Goal: Contribute content: Contribute content

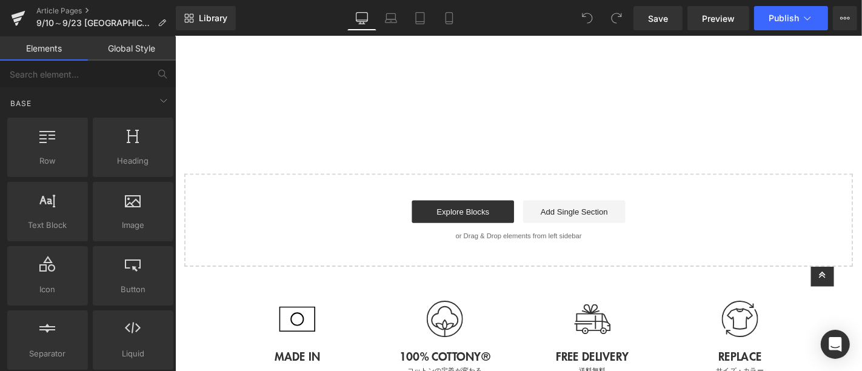
scroll to position [876, 0]
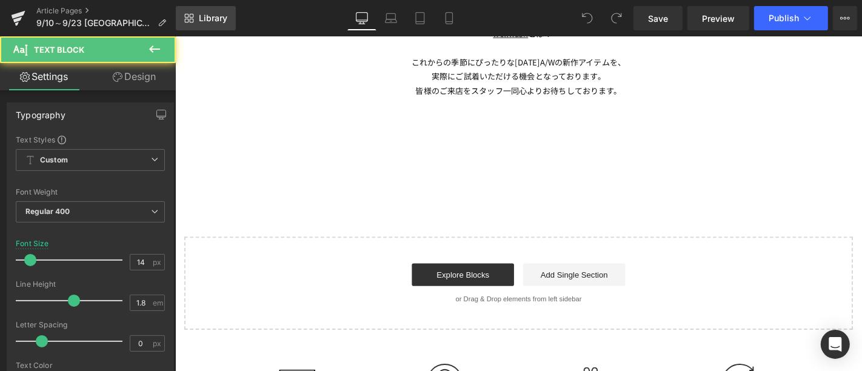
click at [214, 20] on span "Library" at bounding box center [213, 18] width 29 height 11
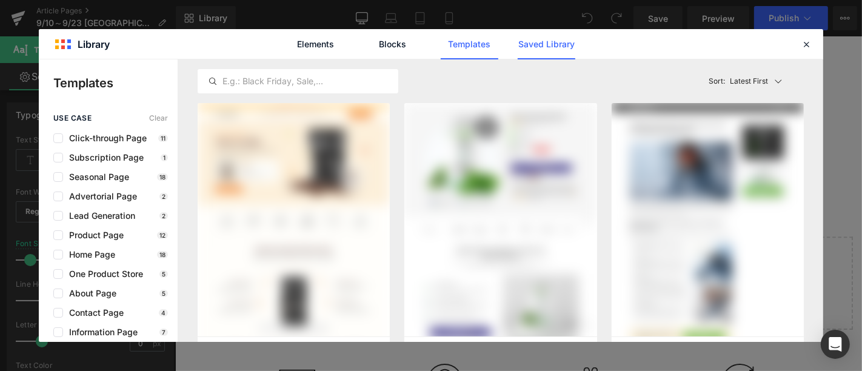
click at [557, 39] on link "Saved Library" at bounding box center [547, 44] width 58 height 30
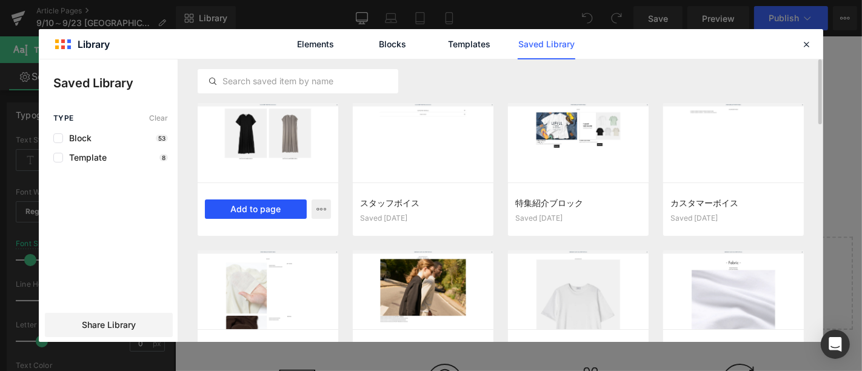
click at [260, 201] on button "Add to page" at bounding box center [256, 209] width 102 height 19
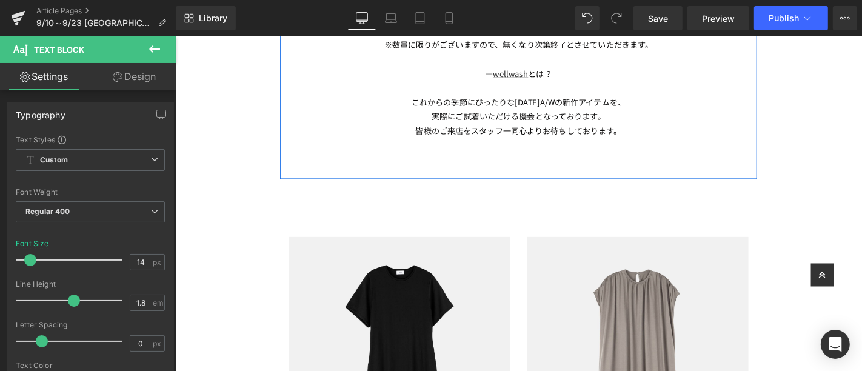
scroll to position [901, 0]
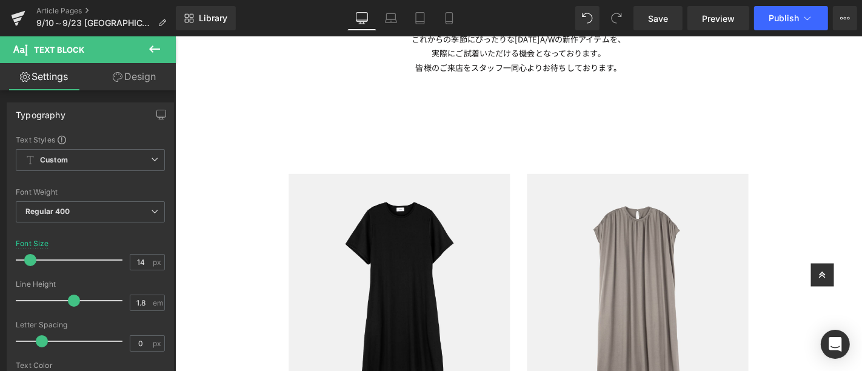
drag, startPoint x: 158, startPoint y: 49, endPoint x: 141, endPoint y: 49, distance: 16.4
click at [158, 49] on icon at bounding box center [154, 49] width 15 height 15
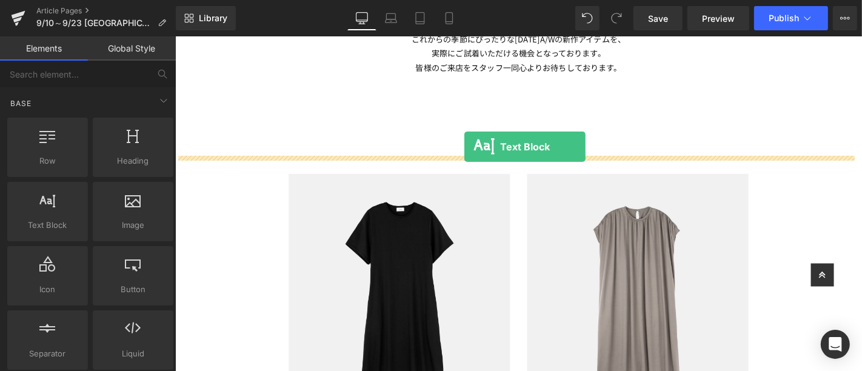
drag, startPoint x: 224, startPoint y: 269, endPoint x: 483, endPoint y: 154, distance: 283.4
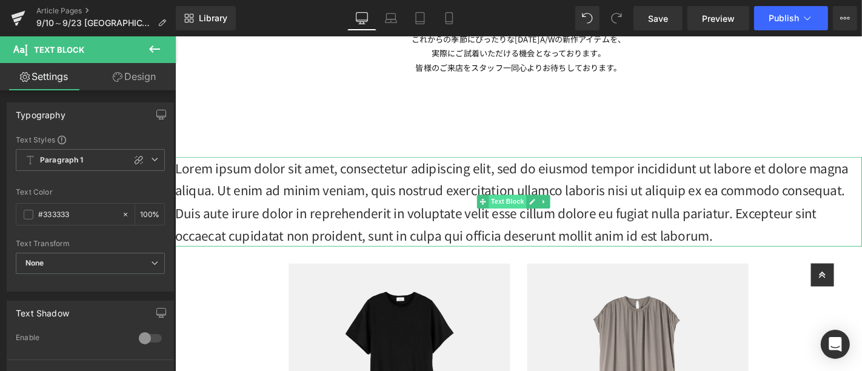
click at [529, 214] on span "Text Block" at bounding box center [530, 212] width 40 height 15
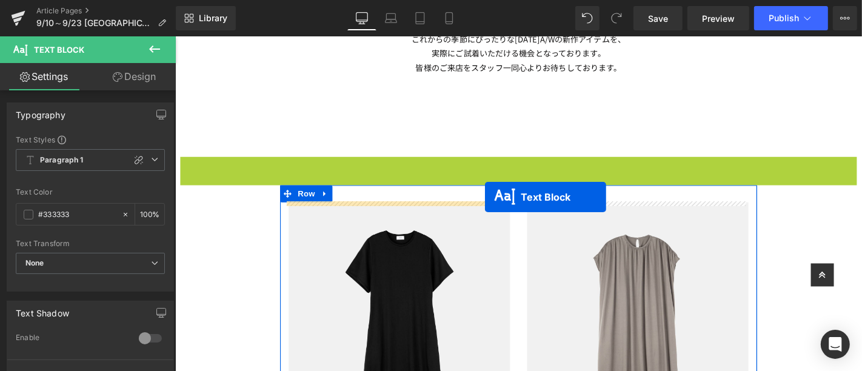
drag, startPoint x: 499, startPoint y: 212, endPoint x: 506, endPoint y: 207, distance: 8.2
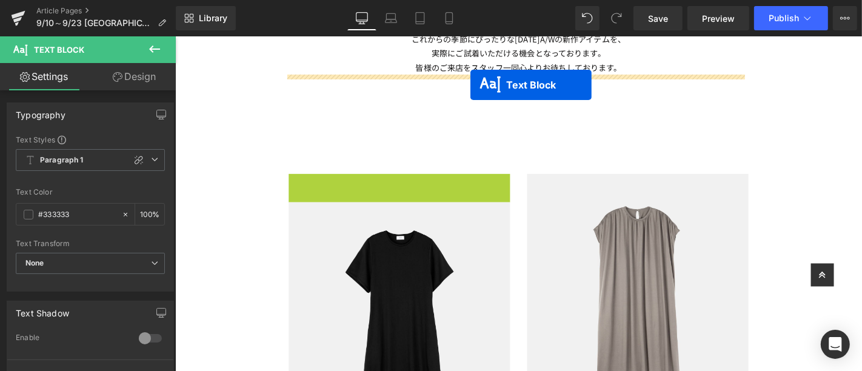
drag, startPoint x: 372, startPoint y: 188, endPoint x: 490, endPoint y: 88, distance: 154.9
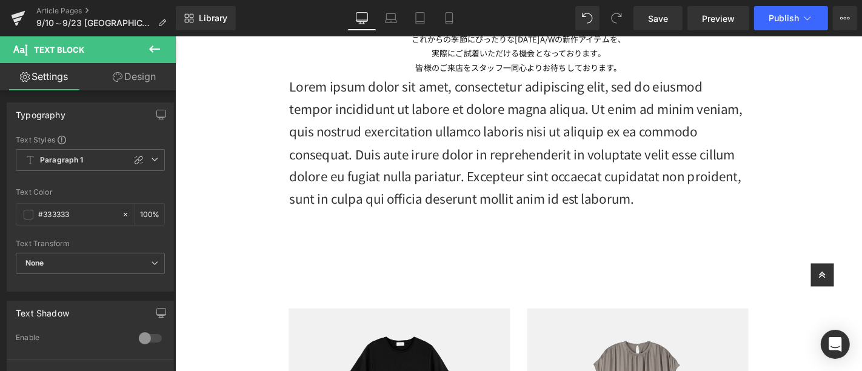
click at [161, 51] on icon at bounding box center [154, 49] width 15 height 15
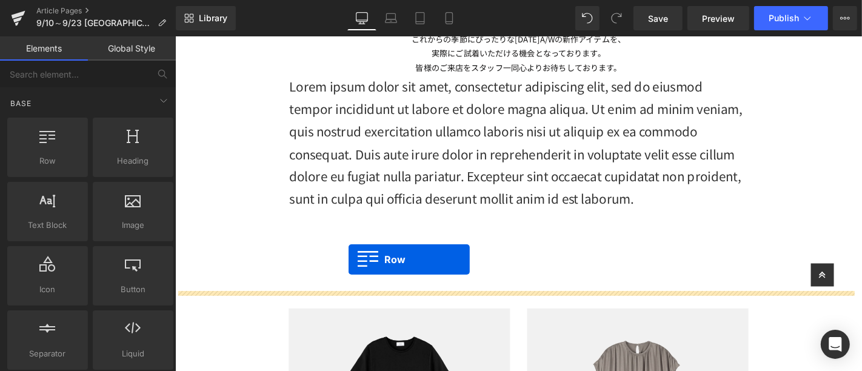
drag, startPoint x: 271, startPoint y: 207, endPoint x: 360, endPoint y: 274, distance: 110.9
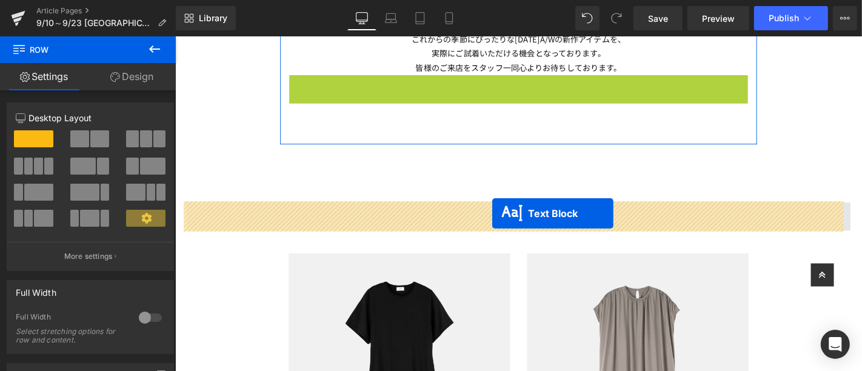
drag, startPoint x: 502, startPoint y: 241, endPoint x: 513, endPoint y: 225, distance: 20.0
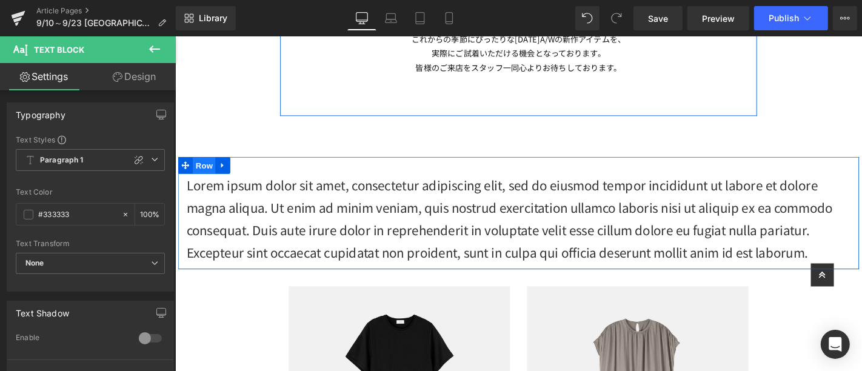
click at [201, 177] on span "Row" at bounding box center [205, 174] width 24 height 18
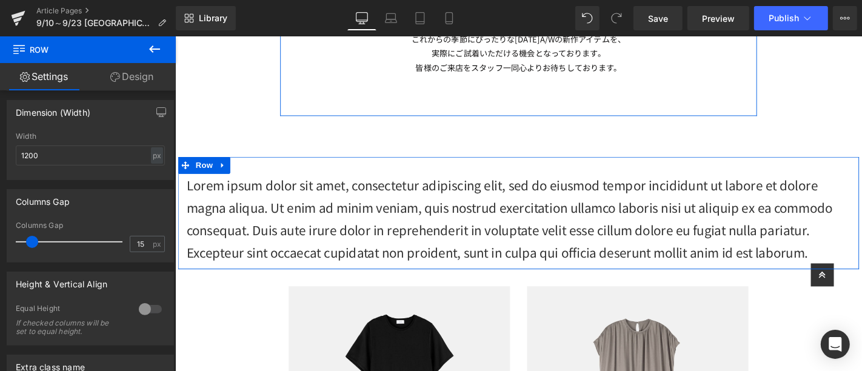
scroll to position [196, 0]
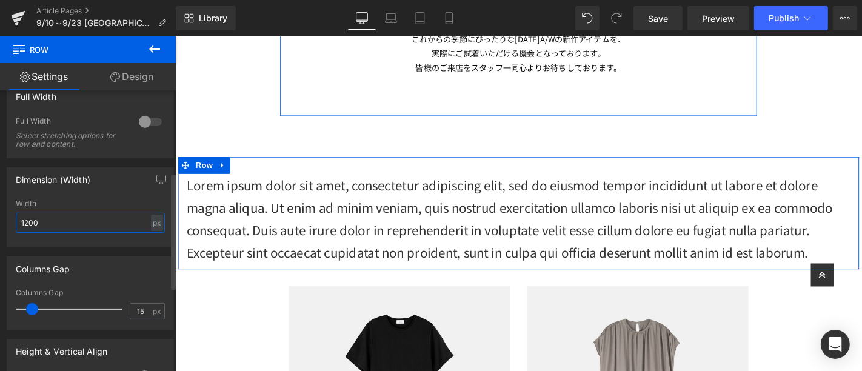
drag, startPoint x: 45, startPoint y: 220, endPoint x: 2, endPoint y: 226, distance: 43.4
click at [2, 226] on div "Dimension (Width) 1200px Width 1200 px % px" at bounding box center [90, 202] width 181 height 89
type input "840"
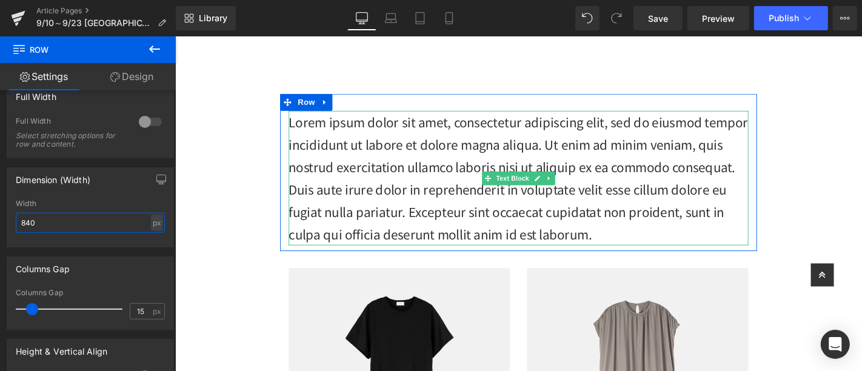
scroll to position [833, 0]
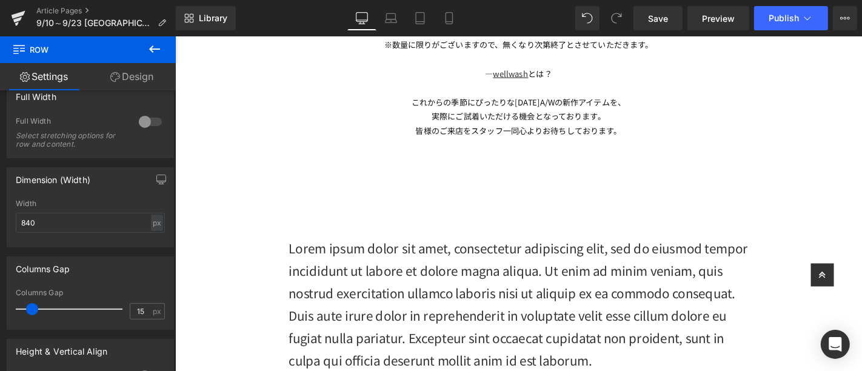
click at [565, 112] on p "これからの季節にぴったりな[DATE]A/Wの新作アイテムを、" at bounding box center [542, 105] width 490 height 15
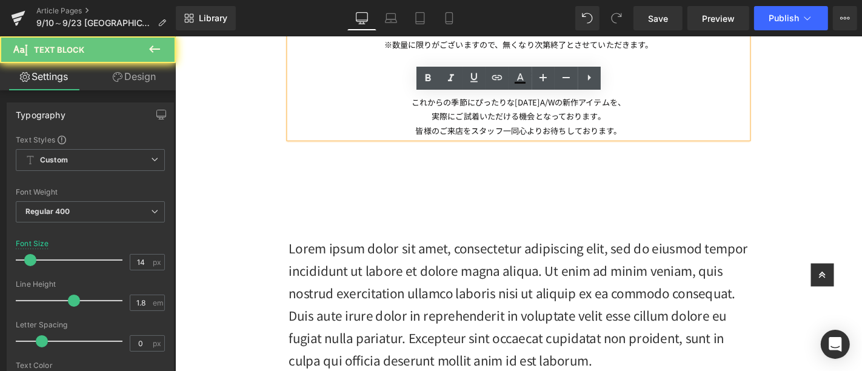
click at [557, 112] on p "これからの季節にぴったりな[DATE]A/Wの新作アイテムを、" at bounding box center [542, 105] width 490 height 15
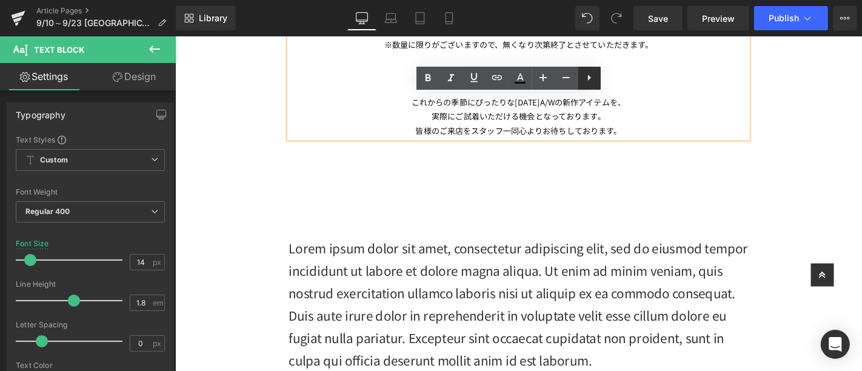
click at [596, 84] on icon at bounding box center [589, 77] width 15 height 15
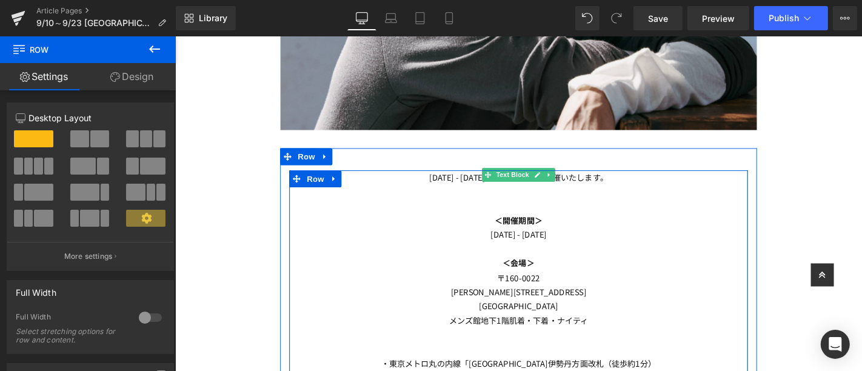
scroll to position [361, 0]
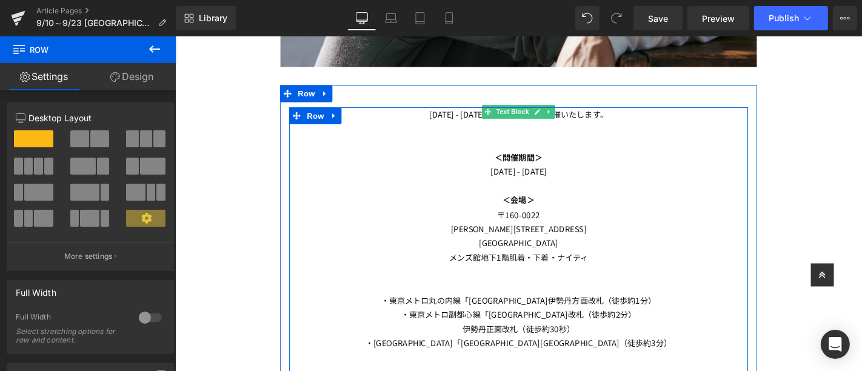
click at [571, 118] on icon at bounding box center [574, 116] width 7 height 7
click at [574, 118] on link at bounding box center [580, 116] width 13 height 15
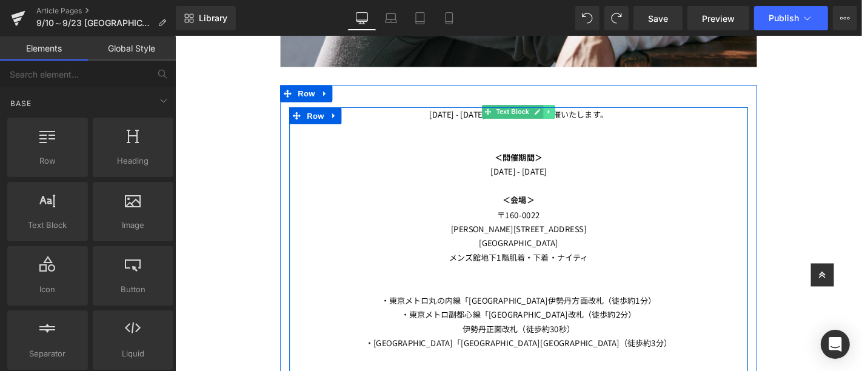
click at [568, 119] on link at bounding box center [574, 116] width 13 height 15
click at [565, 115] on icon at bounding box center [568, 116] width 7 height 7
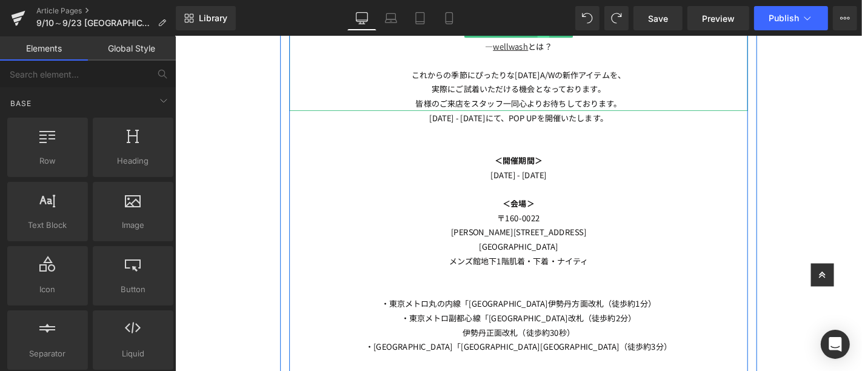
scroll to position [893, 0]
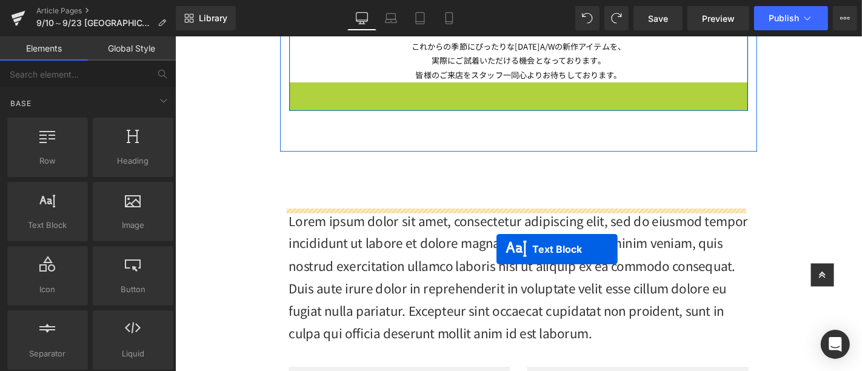
drag, startPoint x: 502, startPoint y: 90, endPoint x: 518, endPoint y: 263, distance: 174.2
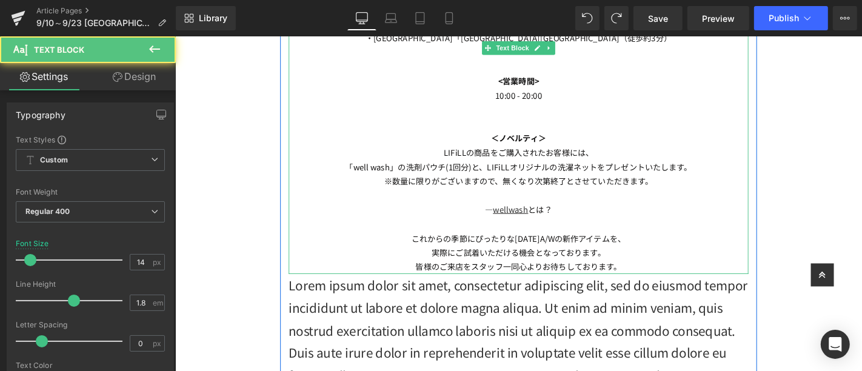
scroll to position [1364, 0]
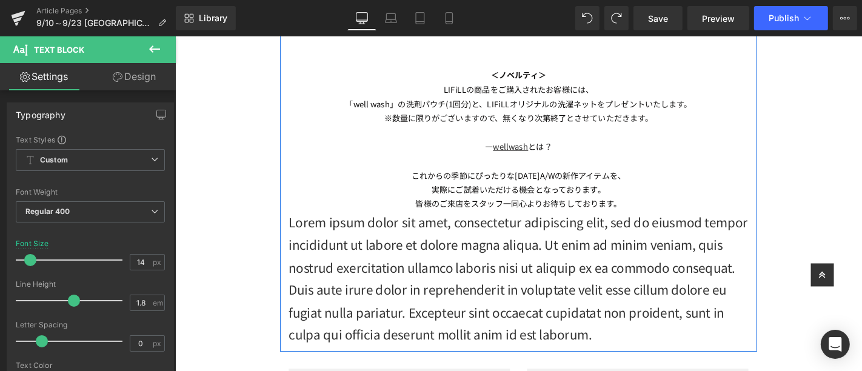
click at [536, 267] on p "Lorem ipsum dolor sit amet, consectetur adipiscing elit, sed do eiusmod tempor …" at bounding box center [541, 295] width 491 height 144
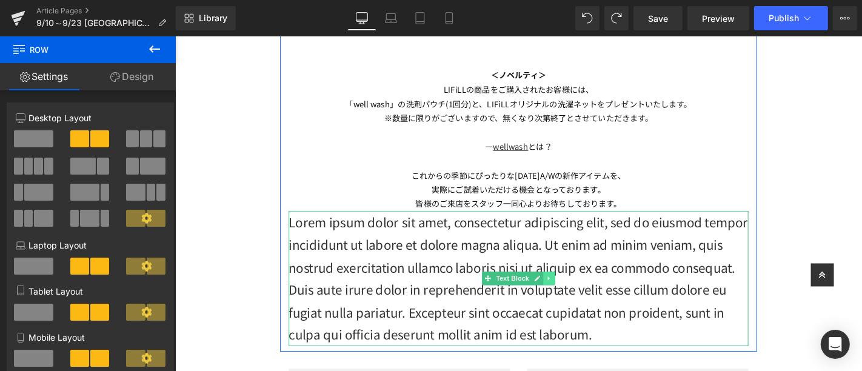
click at [568, 293] on link at bounding box center [574, 294] width 13 height 15
click at [577, 292] on icon at bounding box center [580, 295] width 7 height 7
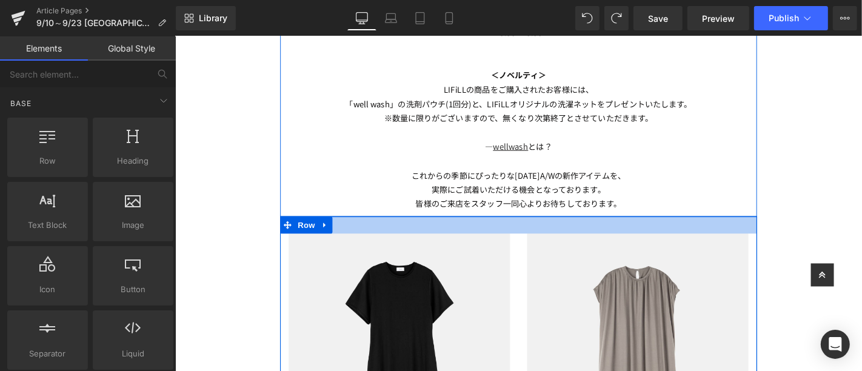
drag, startPoint x: 652, startPoint y: 210, endPoint x: 652, endPoint y: 218, distance: 8.5
click at [652, 210] on p "皆様のご来店をスタッフ一同心よりお待ちしております。" at bounding box center [541, 214] width 491 height 15
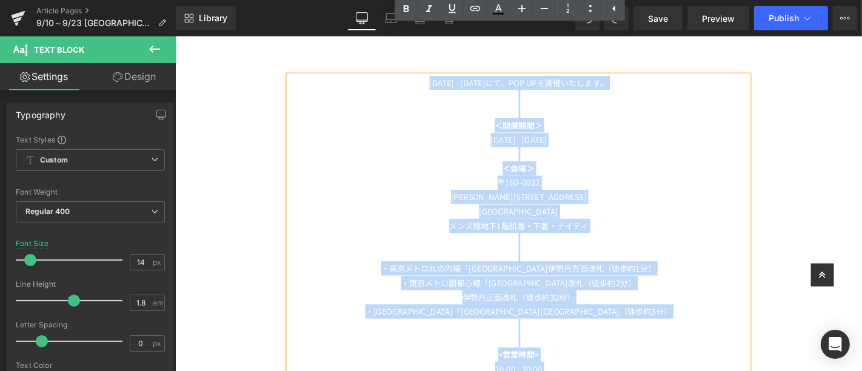
scroll to position [949, 0]
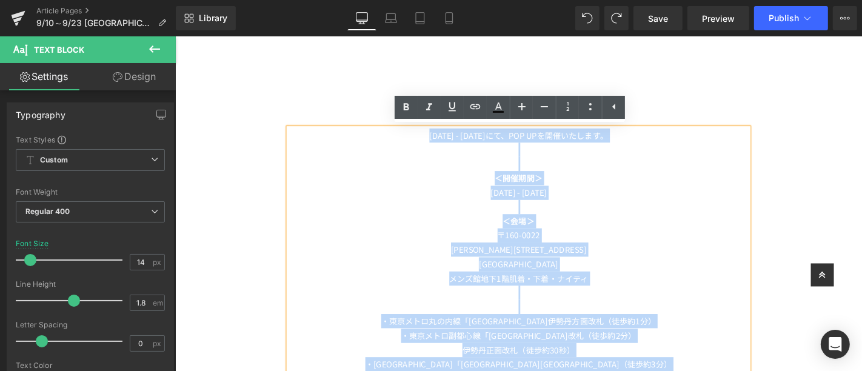
drag, startPoint x: 653, startPoint y: 215, endPoint x: 408, endPoint y: 127, distance: 260.9
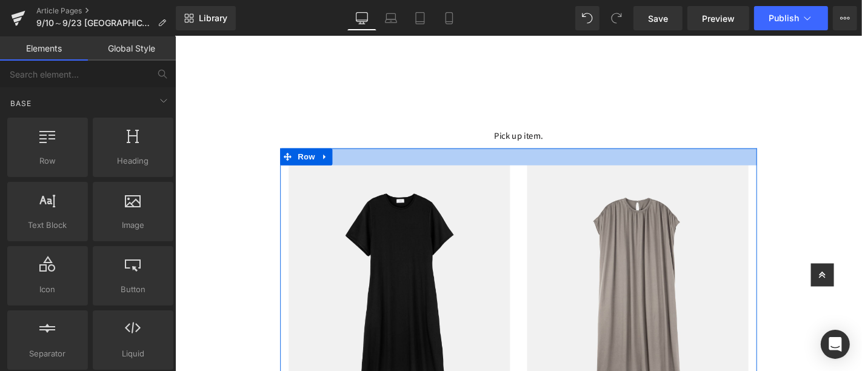
click at [175, 36] on div at bounding box center [175, 36] width 0 height 0
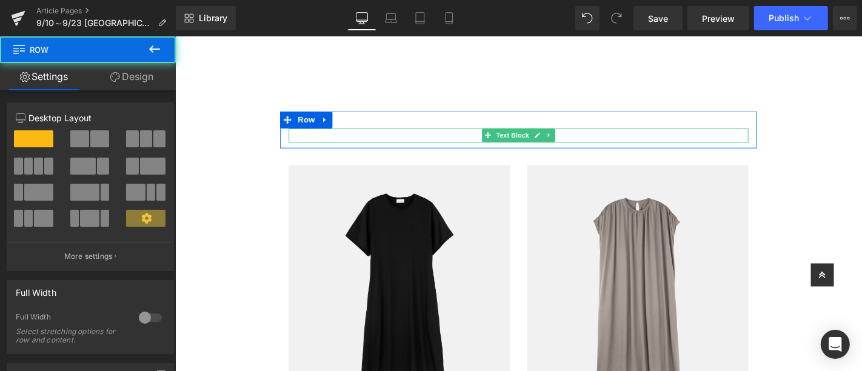
click at [591, 140] on p "Pick up item." at bounding box center [541, 141] width 491 height 15
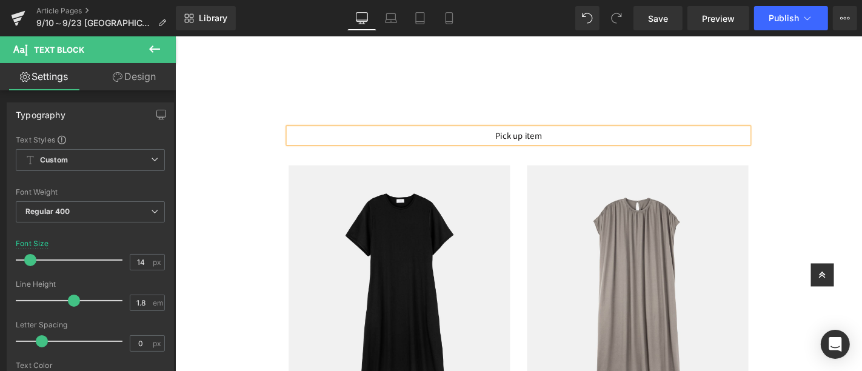
drag, startPoint x: 840, startPoint y: 184, endPoint x: 832, endPoint y: 180, distance: 9.2
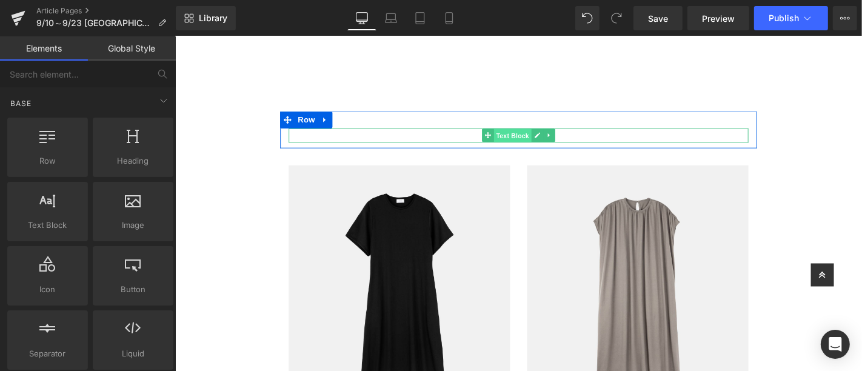
click at [525, 144] on span "Text Block" at bounding box center [535, 142] width 40 height 15
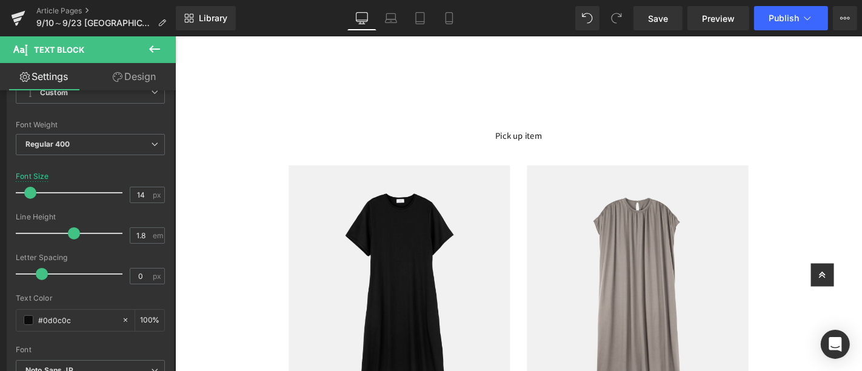
scroll to position [814, 0]
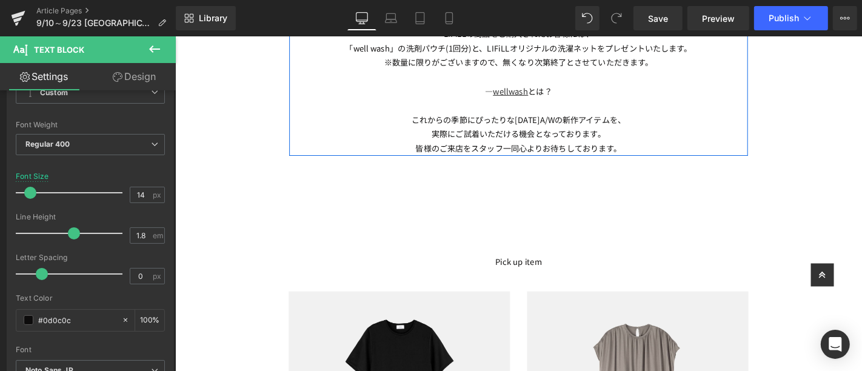
click at [840, 163] on div "Image Row Heading [DATE] - [DATE]にて、POP UPを開催いたします。 ＜開催期間＞ [DATE] - [DATE] ＜会場＞…" at bounding box center [542, 27] width 734 height 1503
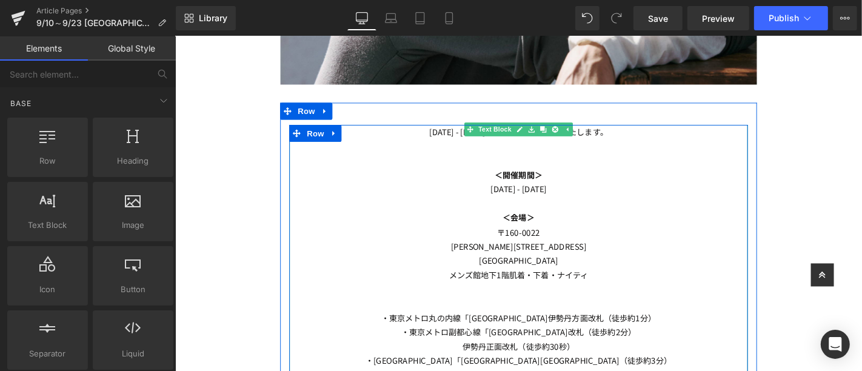
scroll to position [882, 0]
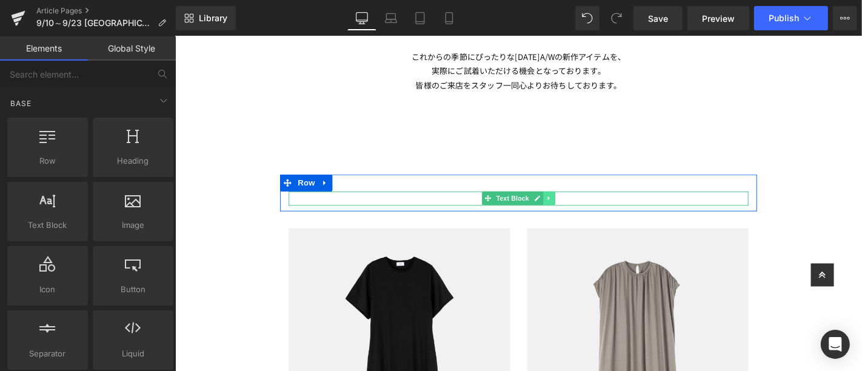
click at [571, 209] on icon at bounding box center [574, 208] width 7 height 7
click at [599, 204] on p "Pick up item" at bounding box center [541, 208] width 491 height 15
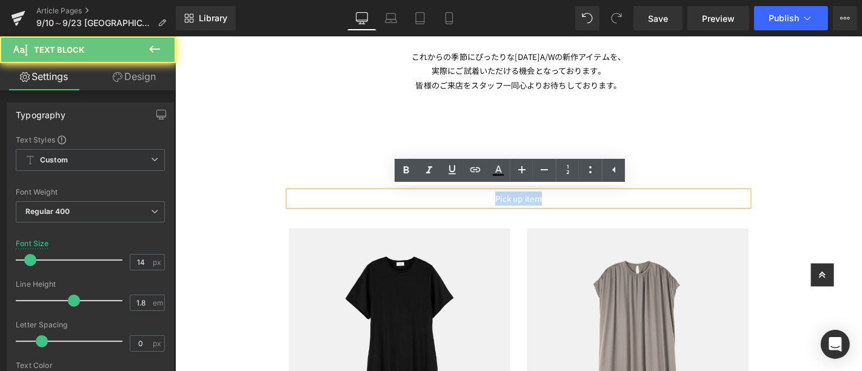
drag, startPoint x: 599, startPoint y: 204, endPoint x: 463, endPoint y: 206, distance: 135.2
click at [463, 206] on p "Pick up item" at bounding box center [541, 208] width 491 height 15
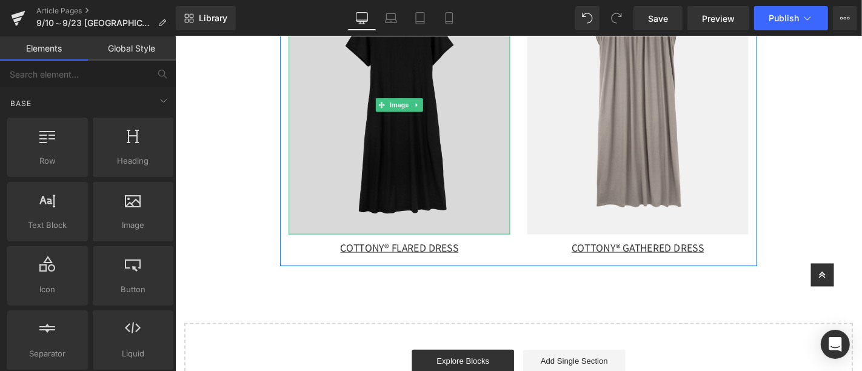
scroll to position [1017, 0]
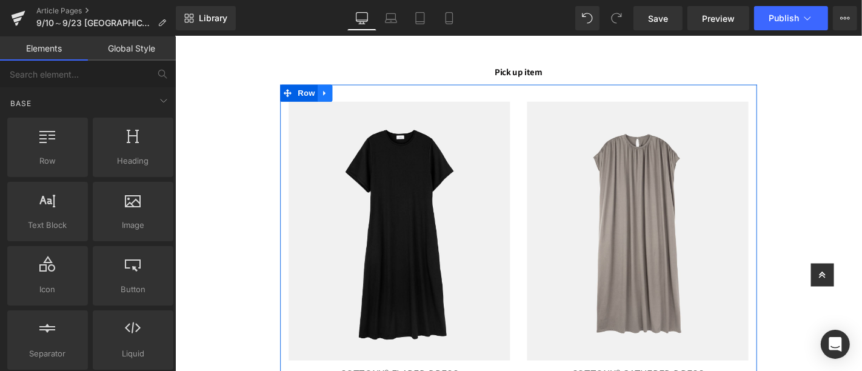
click at [335, 91] on link at bounding box center [335, 96] width 16 height 18
click at [346, 90] on link at bounding box center [351, 96] width 16 height 18
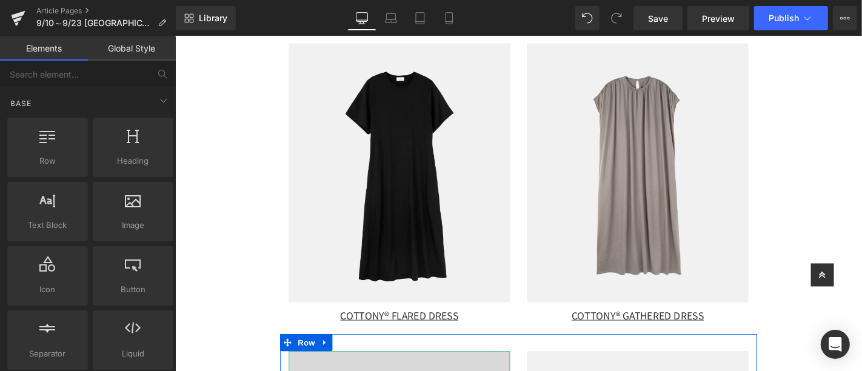
scroll to position [1012, 0]
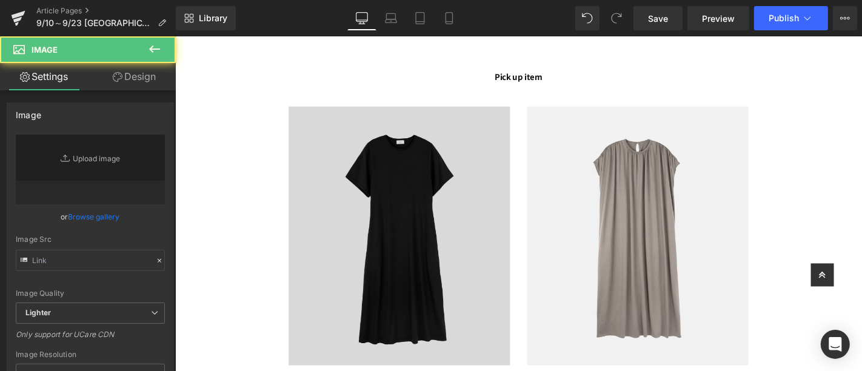
click at [451, 203] on img at bounding box center [414, 249] width 237 height 277
type input "[URL][DOMAIN_NAME]"
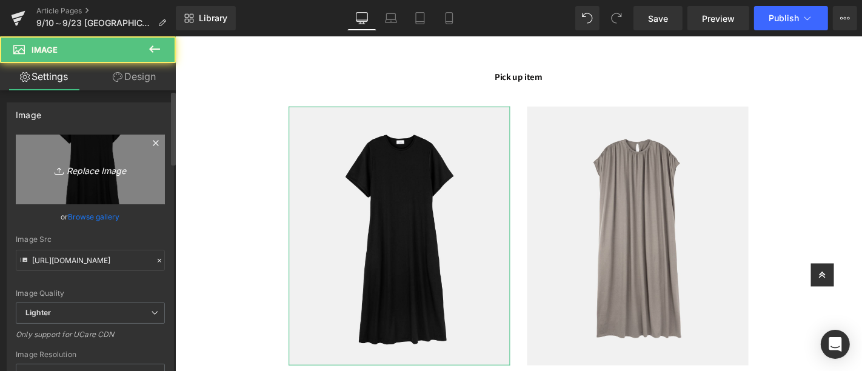
click at [109, 172] on icon "Replace Image" at bounding box center [90, 169] width 97 height 15
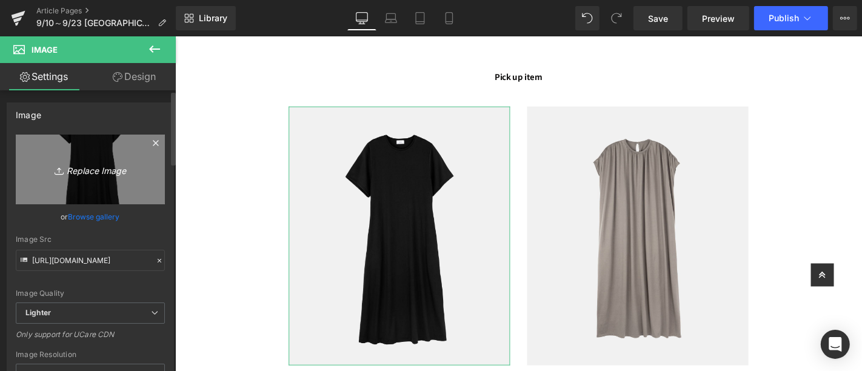
type input "C:\fakepath\LF002_COTTONY® SWEAT LONGSLEEVE TEE (2).jpg"
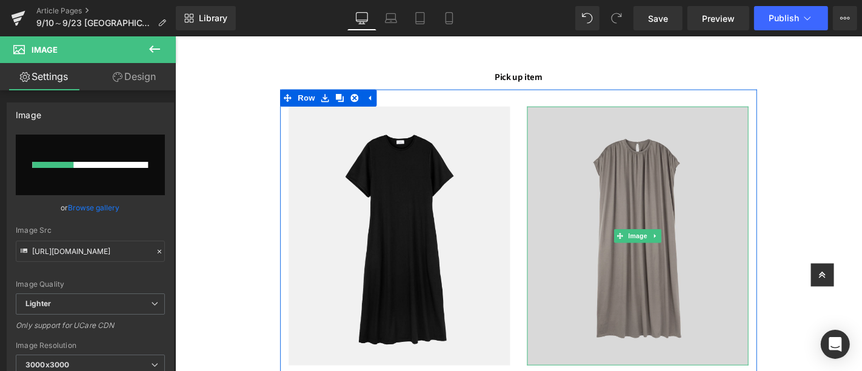
scroll to position [1146, 0]
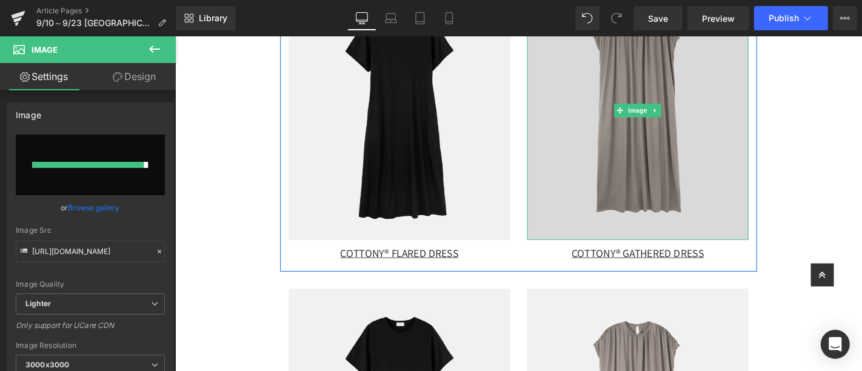
type input "[URL][DOMAIN_NAME]"
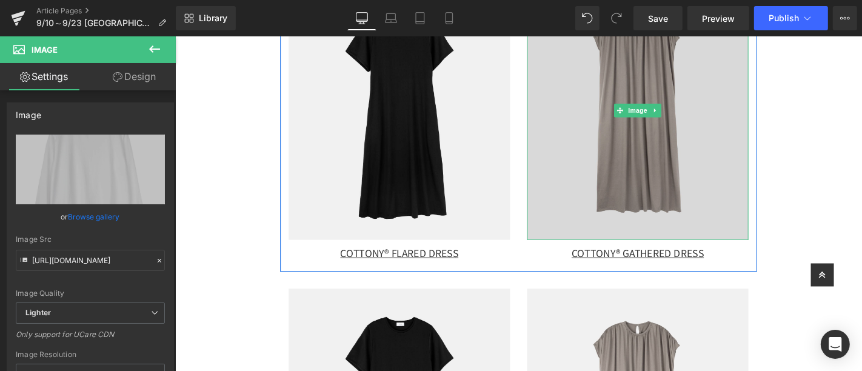
click at [673, 156] on img at bounding box center [669, 114] width 237 height 277
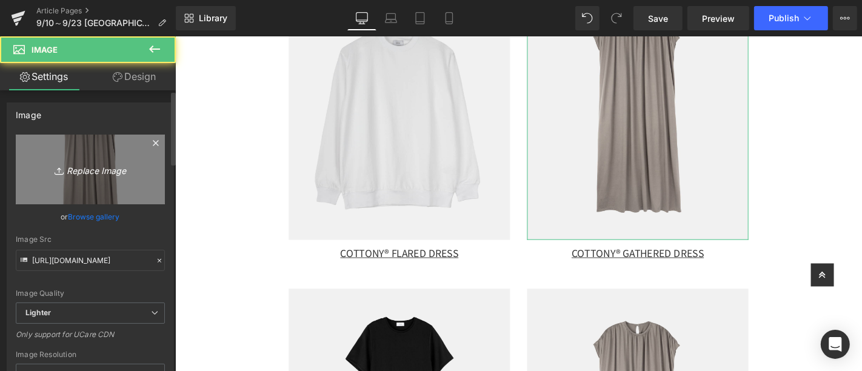
click at [101, 154] on link "Replace Image" at bounding box center [90, 170] width 149 height 70
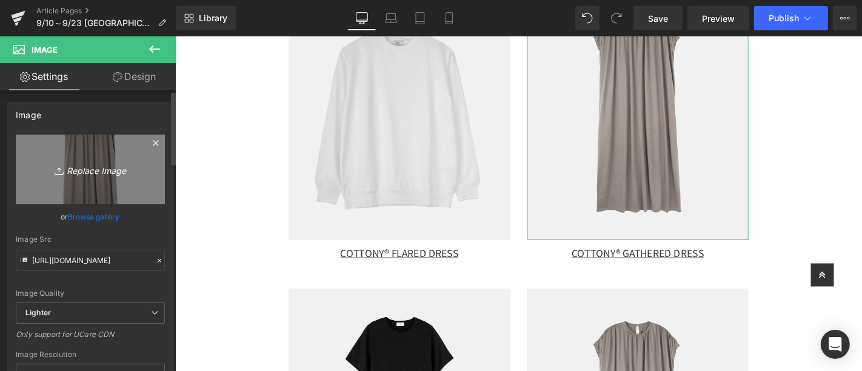
type input "C:\fakepath\LF003_COTTONY® MOCKNECK (7).jpg"
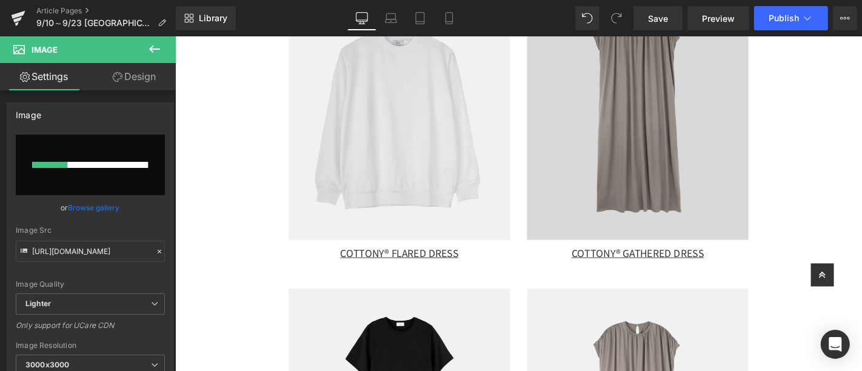
scroll to position [1281, 0]
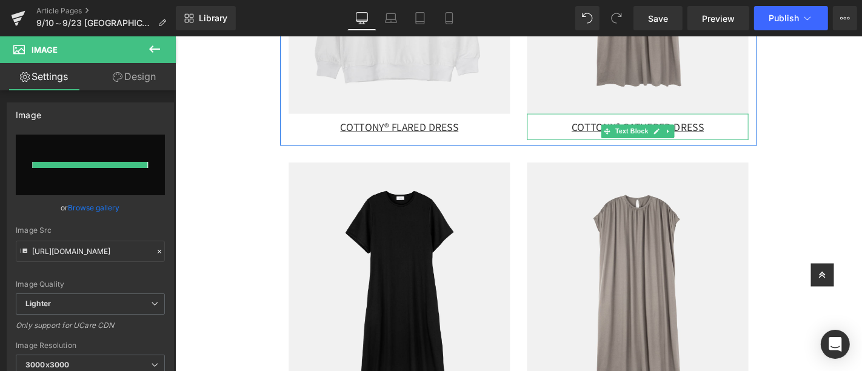
type input "[URL][DOMAIN_NAME]"
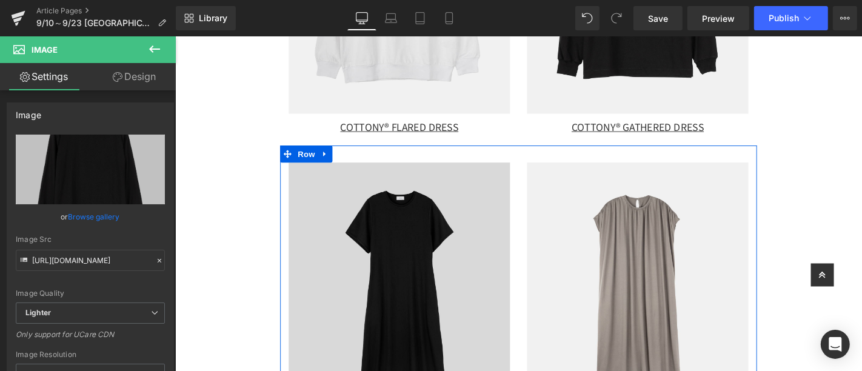
scroll to position [1483, 0]
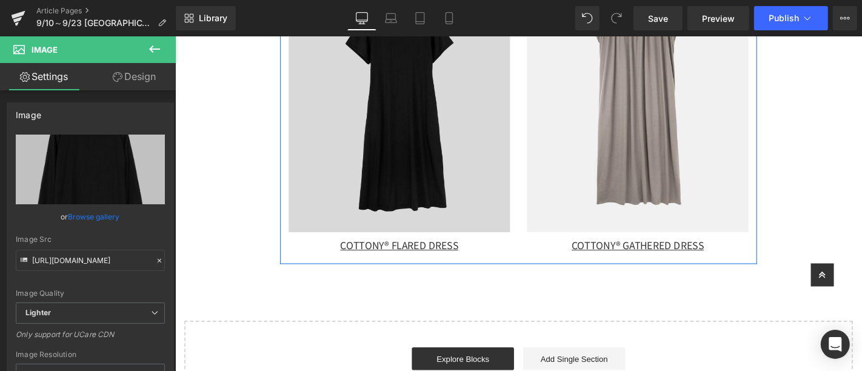
click at [356, 166] on img at bounding box center [414, 106] width 237 height 277
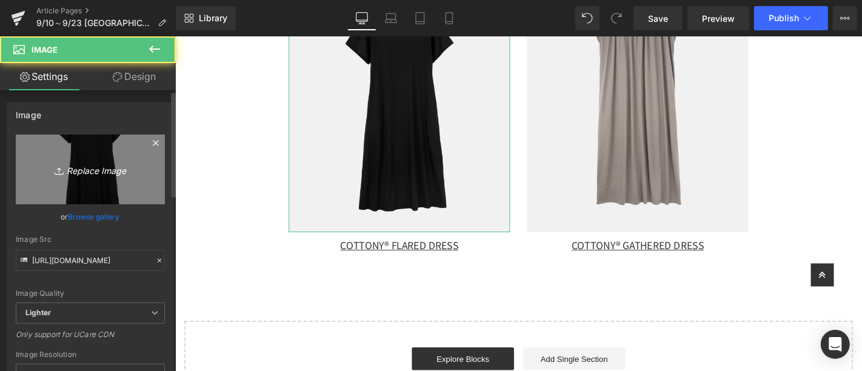
click at [84, 163] on icon "Replace Image" at bounding box center [90, 169] width 97 height 15
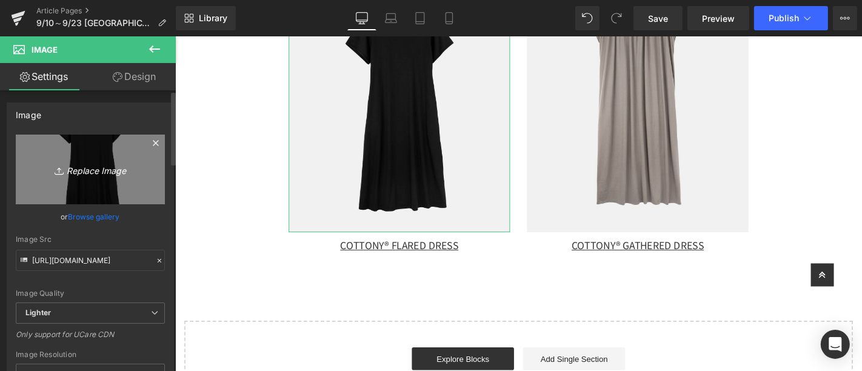
type input "C:\fakepath\LF021_WOOLISH LONGSLEEVE TEE (5).jpg"
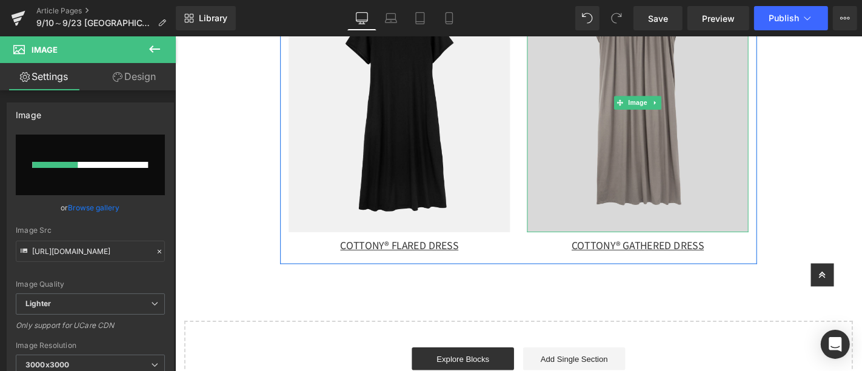
scroll to position [1415, 0]
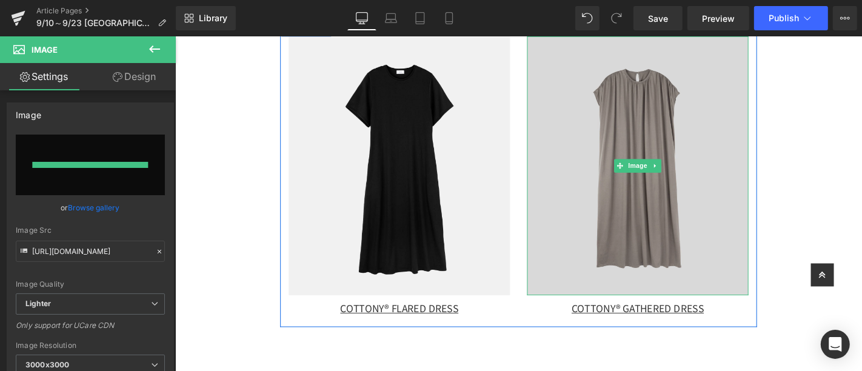
type input "[URL][DOMAIN_NAME]"
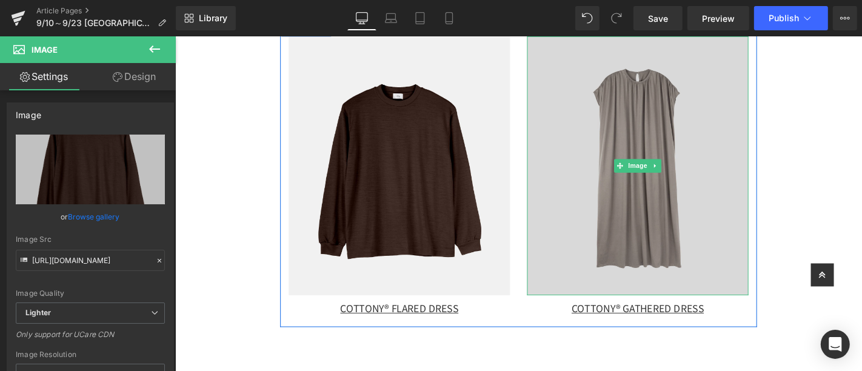
click at [723, 149] on img at bounding box center [669, 174] width 237 height 277
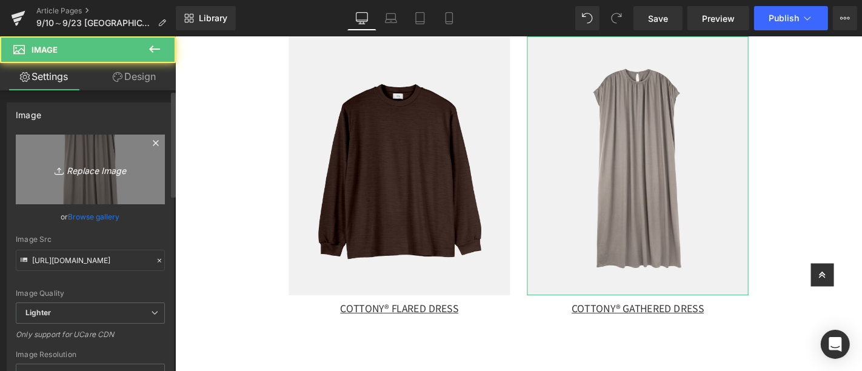
click at [110, 172] on icon "Replace Image" at bounding box center [90, 169] width 97 height 15
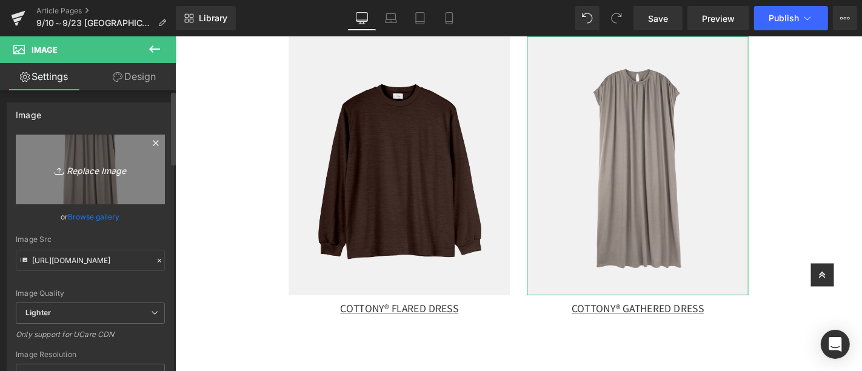
type input "C:\fakepath\LF066-GIZA45 BASIC SHIRT (2).jpg"
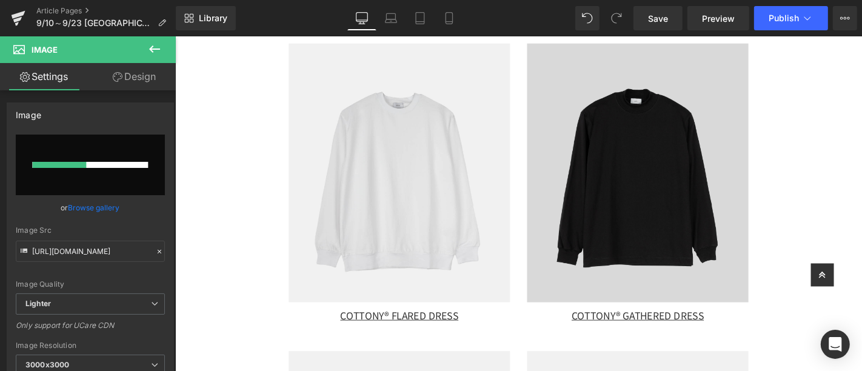
scroll to position [1281, 0]
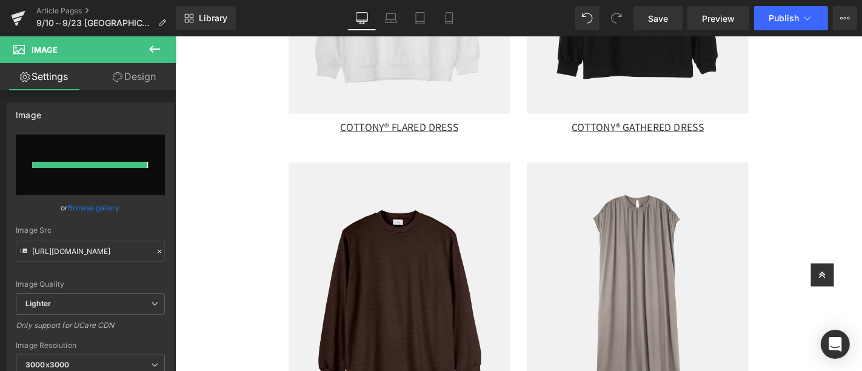
type input "[URL][DOMAIN_NAME]"
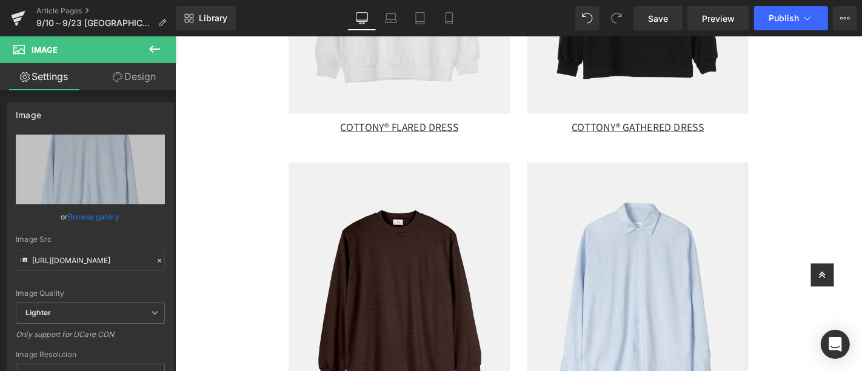
click at [491, 133] on div "COTTONY® FLARED DRESS" at bounding box center [414, 132] width 237 height 29
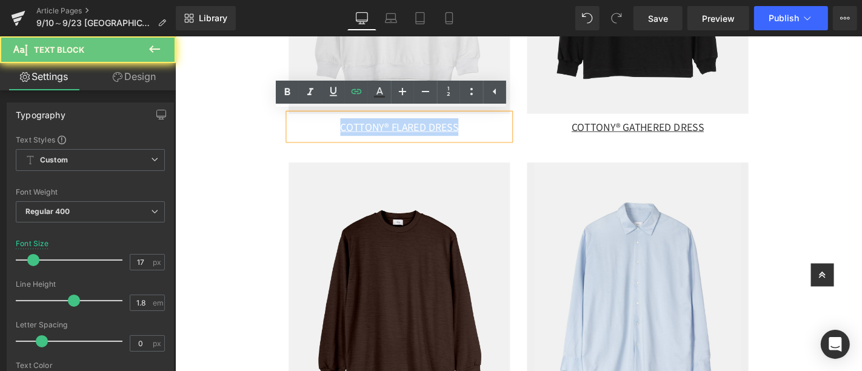
drag, startPoint x: 491, startPoint y: 133, endPoint x: 306, endPoint y: 132, distance: 184.4
click at [306, 132] on div "COTTONY® FLARED DRESS" at bounding box center [414, 132] width 237 height 29
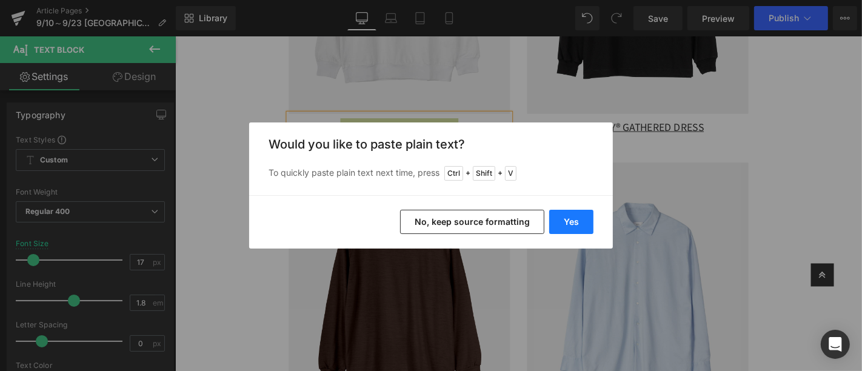
click at [562, 220] on button "Yes" at bounding box center [571, 222] width 44 height 24
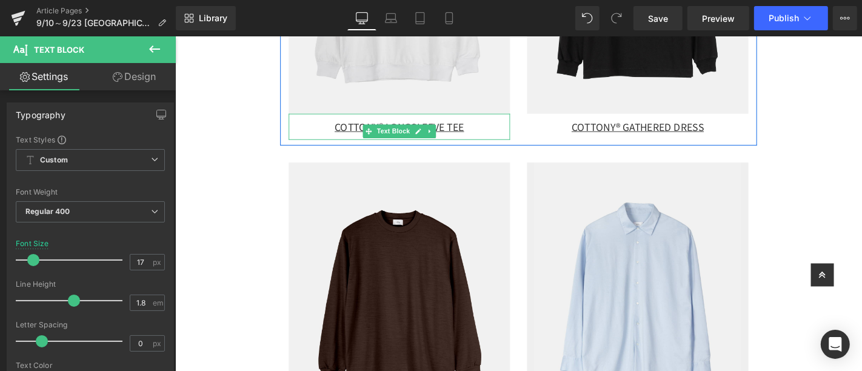
click at [495, 133] on div "COTTONY® LONGSLEEVE TEE" at bounding box center [414, 132] width 237 height 29
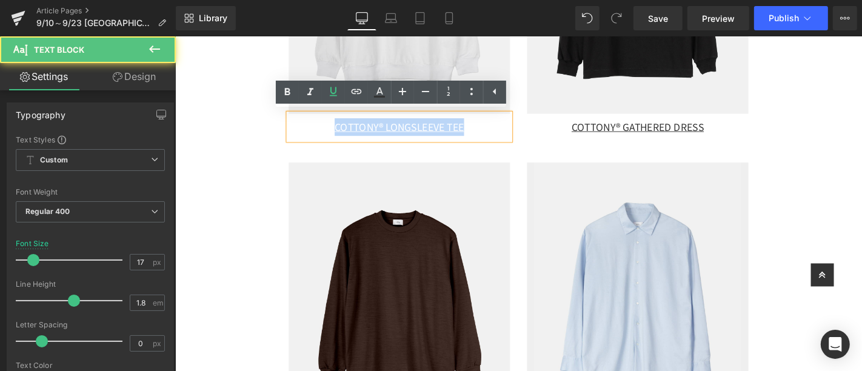
click at [326, 132] on div "COTTONY® LONGSLEEVE TEE" at bounding box center [414, 132] width 237 height 29
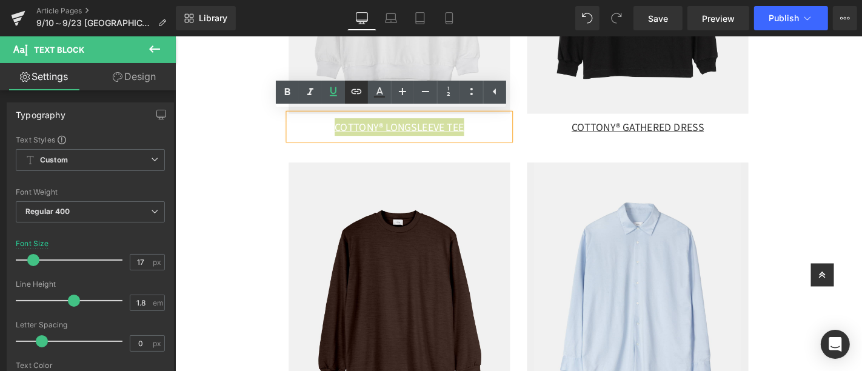
click at [358, 87] on icon at bounding box center [356, 91] width 15 height 15
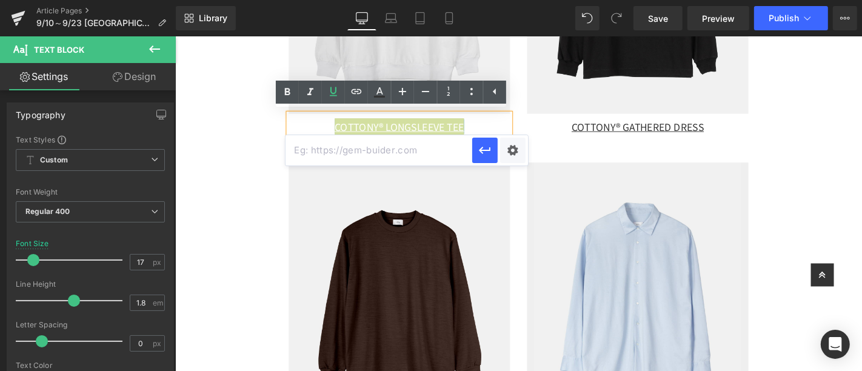
click at [412, 152] on input "text" at bounding box center [379, 150] width 187 height 30
paste input "[URL][DOMAIN_NAME]"
type input "[URL][DOMAIN_NAME]"
click at [481, 152] on icon "button" at bounding box center [485, 150] width 12 height 7
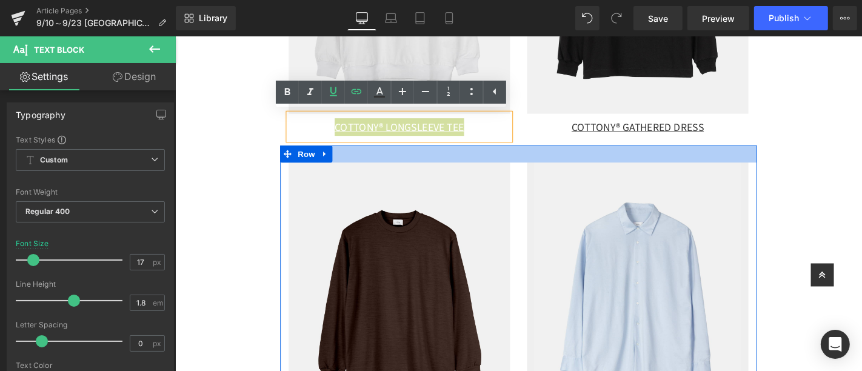
scroll to position [1146, 0]
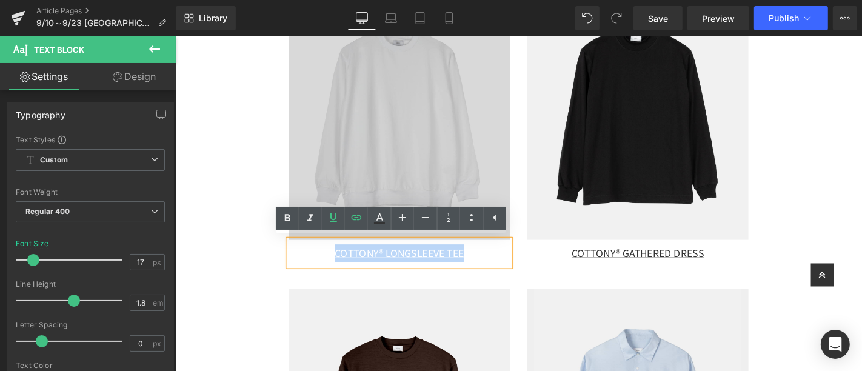
click at [474, 139] on img at bounding box center [414, 114] width 237 height 277
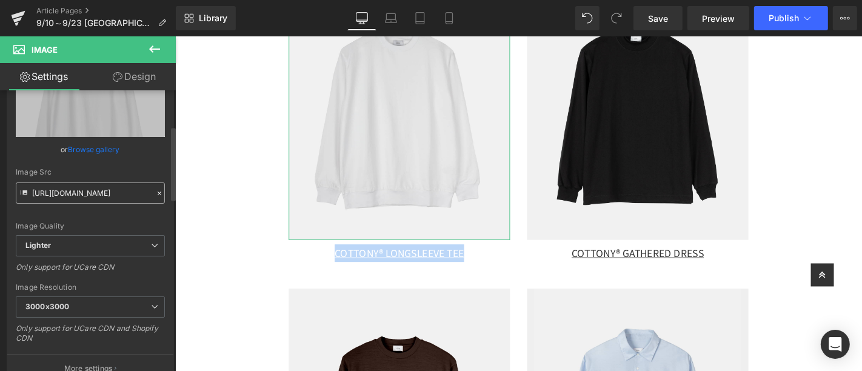
scroll to position [0, 0]
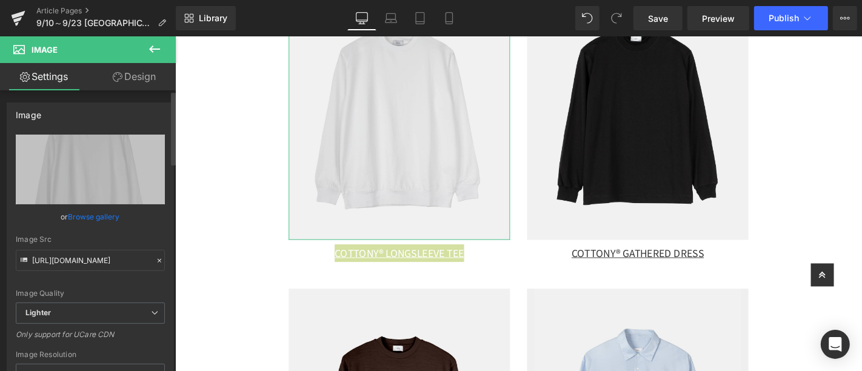
click at [155, 257] on icon at bounding box center [159, 261] width 8 height 8
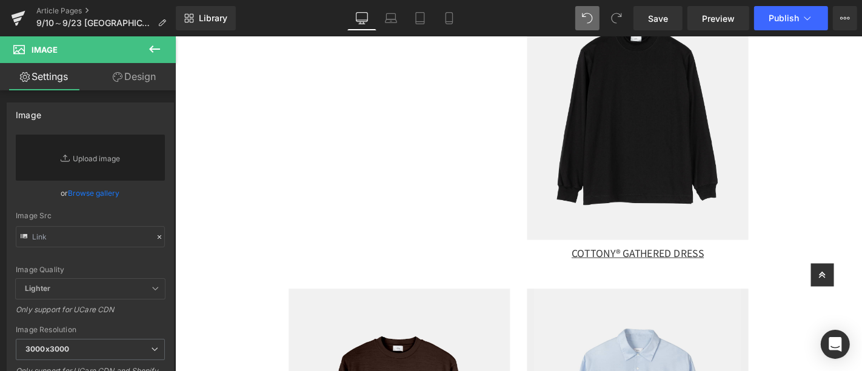
type input "[URL][DOMAIN_NAME]"
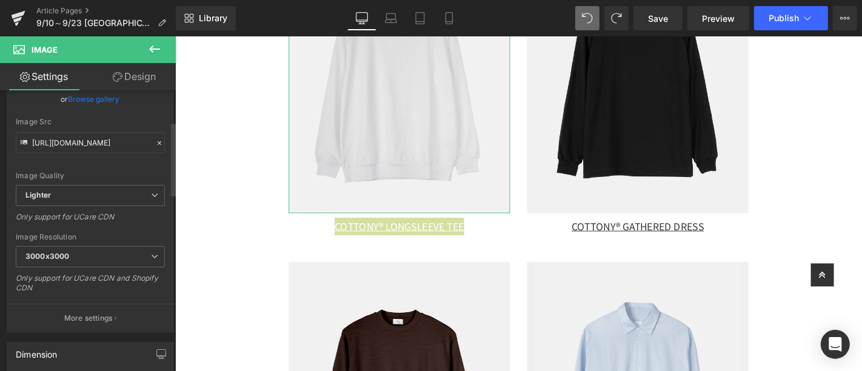
scroll to position [50, 0]
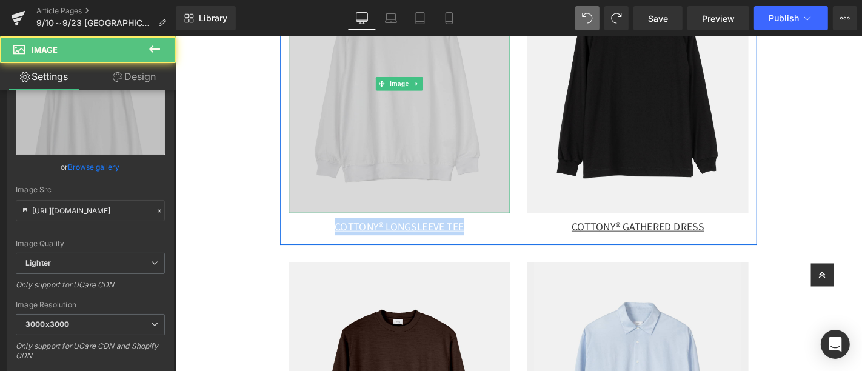
click at [460, 134] on img at bounding box center [414, 86] width 237 height 277
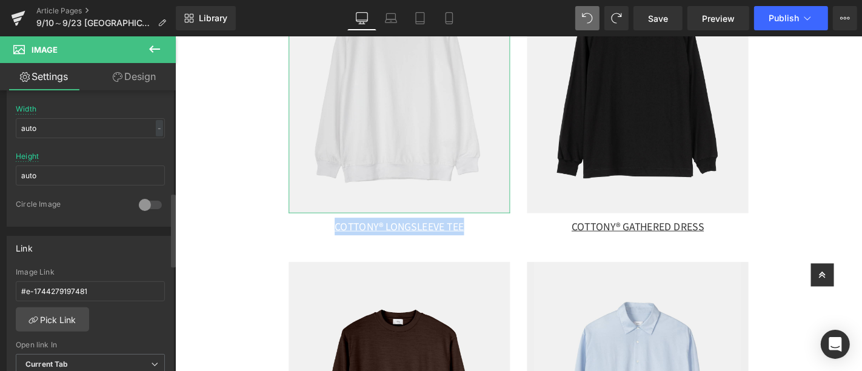
scroll to position [522, 0]
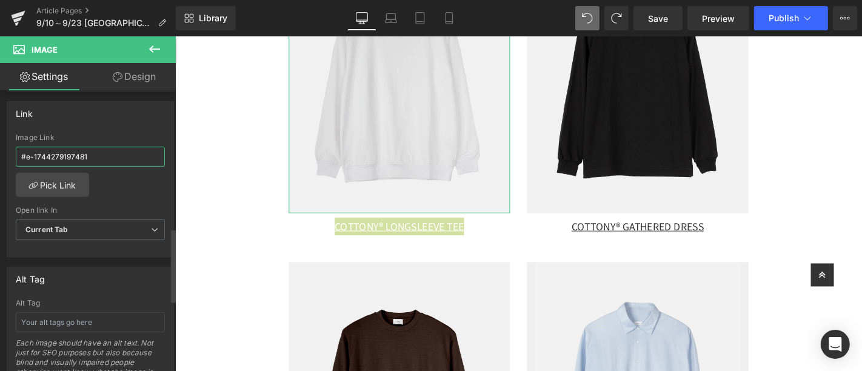
drag, startPoint x: 28, startPoint y: 156, endPoint x: 10, endPoint y: 158, distance: 18.3
click at [10, 158] on div "#e-1744279197481 Image Link #e-1744279197481 Pick Link Current Tab New Tab Open…" at bounding box center [90, 195] width 166 height 124
paste input "[URL][DOMAIN_NAME]"
type input "[URL][DOMAIN_NAME]"
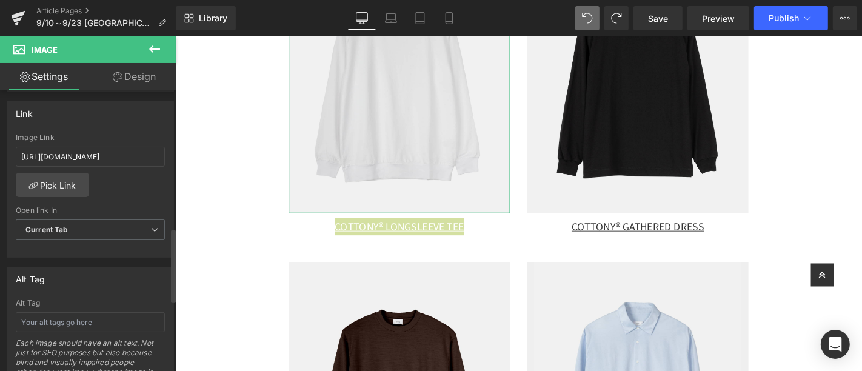
scroll to position [0, 0]
click at [118, 175] on div "[URL][DOMAIN_NAME] Image Link [URL][DOMAIN_NAME] Pick Link Current Tab New Tab …" at bounding box center [90, 195] width 166 height 124
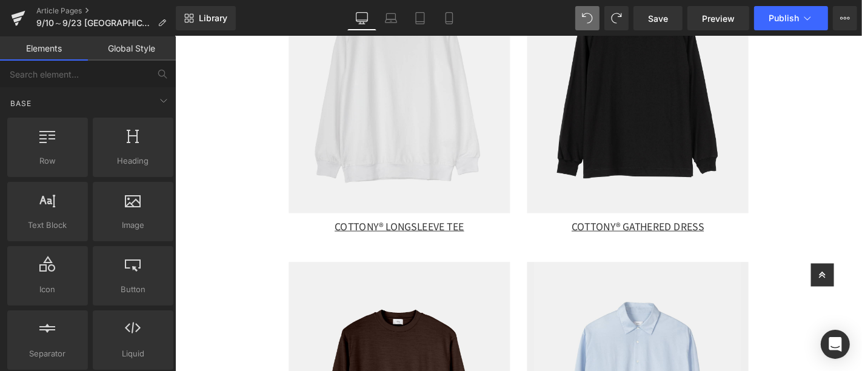
drag, startPoint x: 754, startPoint y: 253, endPoint x: 754, endPoint y: 243, distance: 9.7
click at [175, 36] on div at bounding box center [175, 36] width 0 height 0
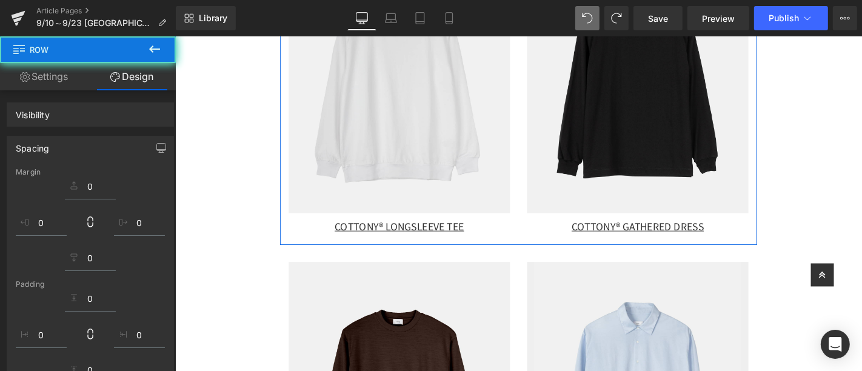
click at [754, 243] on div "COTTONY® GATHERED DRESS" at bounding box center [669, 238] width 237 height 19
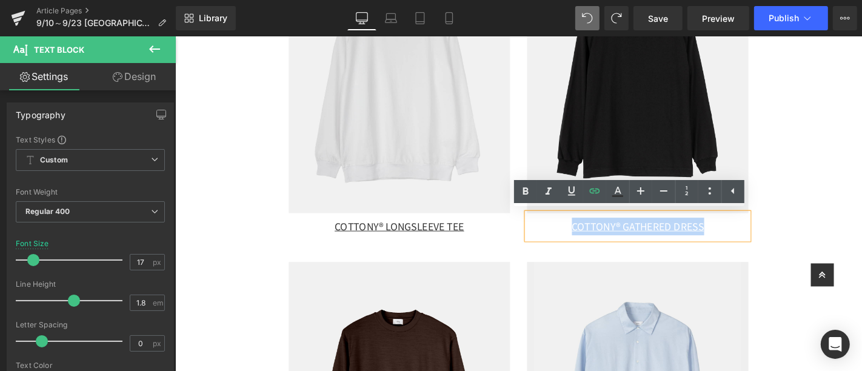
drag, startPoint x: 757, startPoint y: 236, endPoint x: 575, endPoint y: 238, distance: 182.5
click at [575, 238] on div "COTTONY® GATHERED DRESS" at bounding box center [669, 238] width 237 height 19
paste div
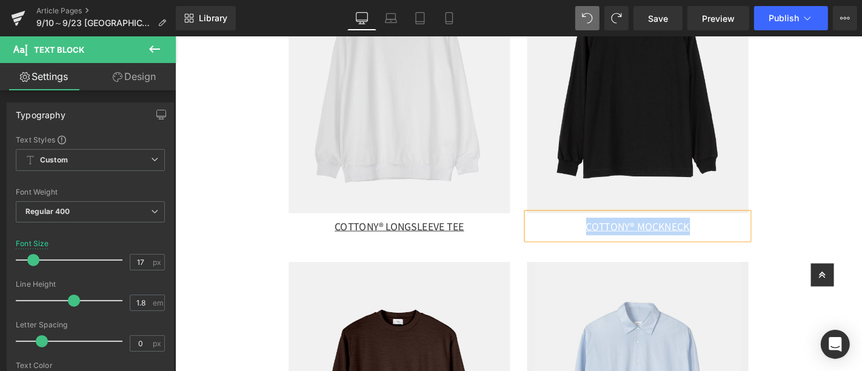
click at [599, 245] on div "COTTONY® MOCKNECK" at bounding box center [669, 238] width 237 height 19
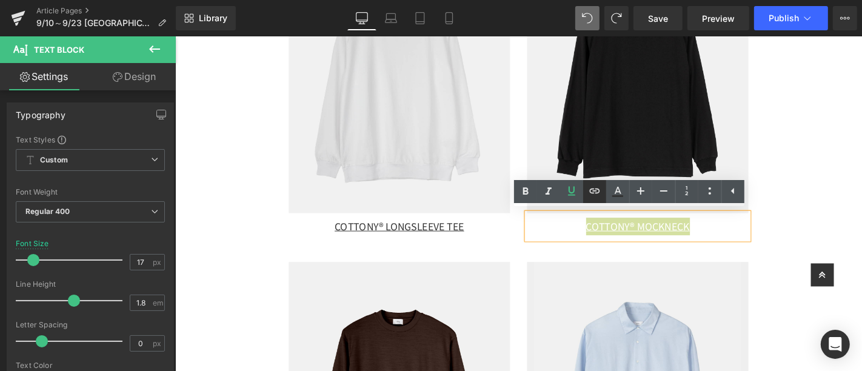
click at [597, 196] on icon at bounding box center [595, 191] width 15 height 15
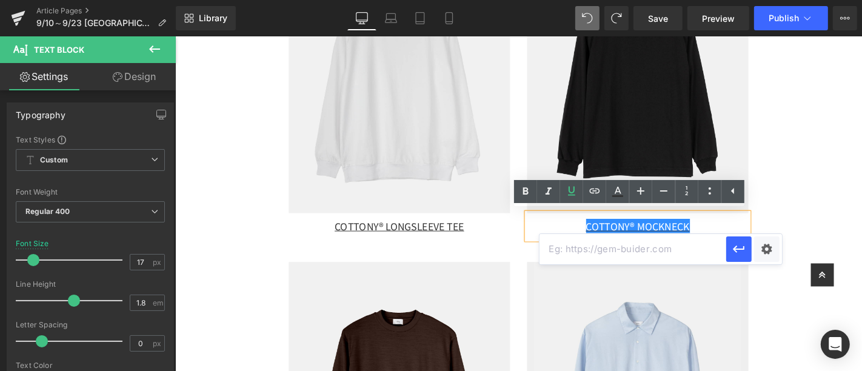
click at [623, 255] on input "text" at bounding box center [633, 249] width 187 height 30
paste input "[URL][DOMAIN_NAME]"
type input "[URL][DOMAIN_NAME]"
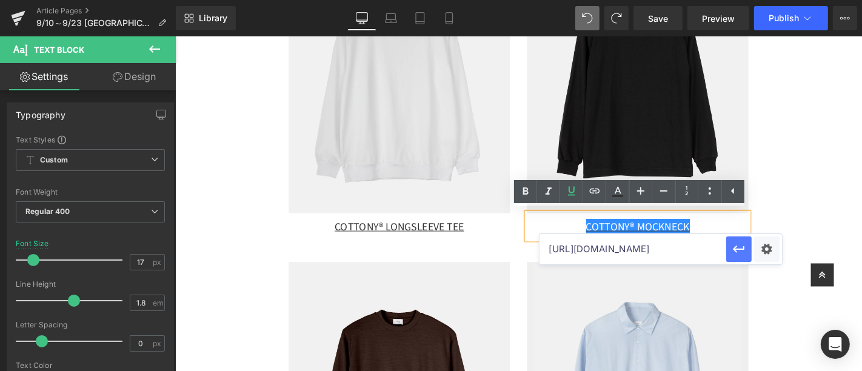
click at [734, 253] on icon "button" at bounding box center [739, 249] width 15 height 15
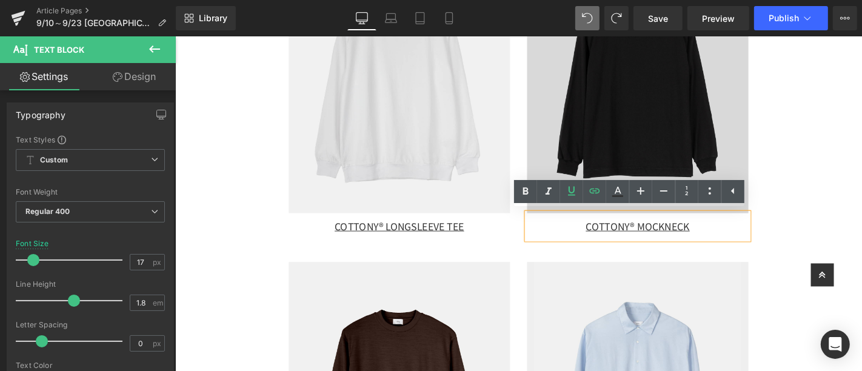
click at [682, 138] on img at bounding box center [669, 86] width 237 height 277
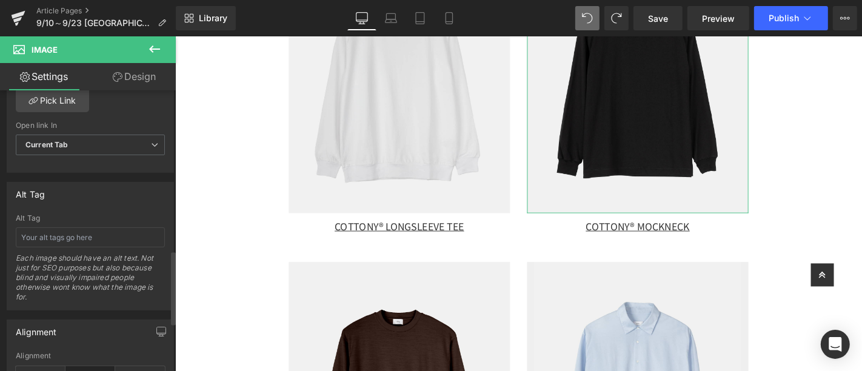
scroll to position [471, 0]
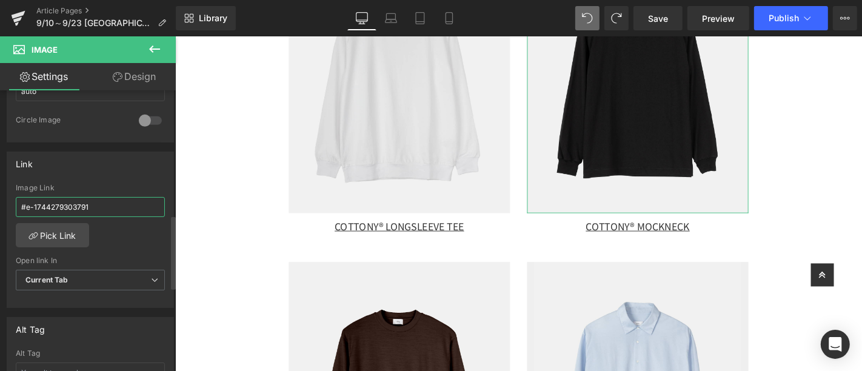
drag, startPoint x: 100, startPoint y: 203, endPoint x: 4, endPoint y: 205, distance: 95.8
click at [5, 205] on div "Link #e-1744279303791 Image Link #e-1744279303791 Pick Link Current Tab New Tab…" at bounding box center [90, 226] width 181 height 166
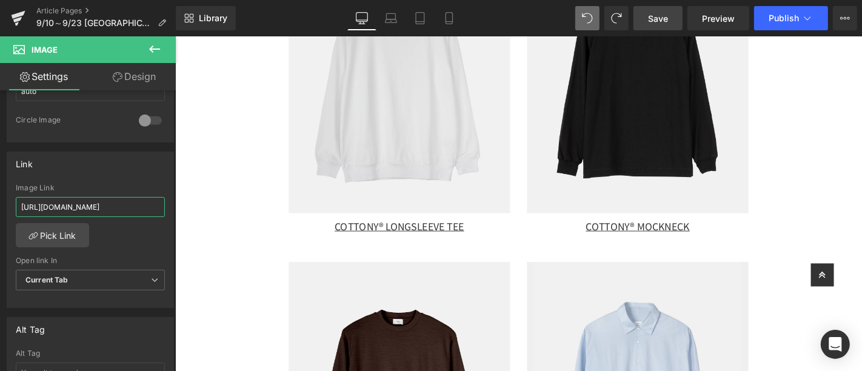
type input "[URL][DOMAIN_NAME]"
click at [672, 18] on link "Save" at bounding box center [658, 18] width 49 height 24
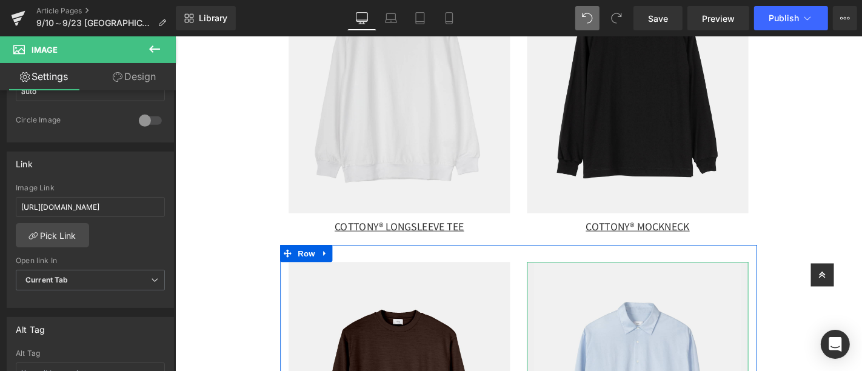
scroll to position [1579, 0]
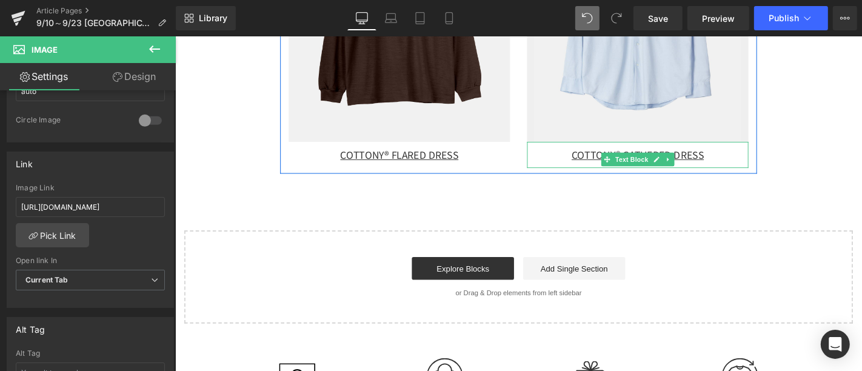
click at [770, 171] on div "COTTONY® GATHERED DRESS" at bounding box center [669, 163] width 237 height 29
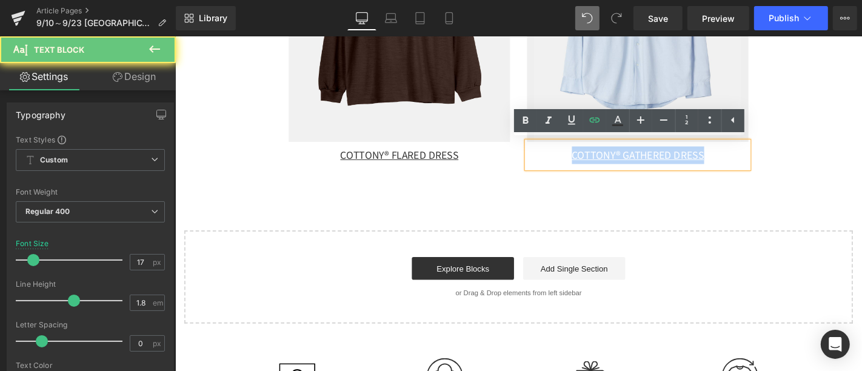
drag, startPoint x: 766, startPoint y: 169, endPoint x: 561, endPoint y: 172, distance: 205.0
click at [561, 172] on div "COTTONY® GATHERED DRESS" at bounding box center [669, 163] width 237 height 29
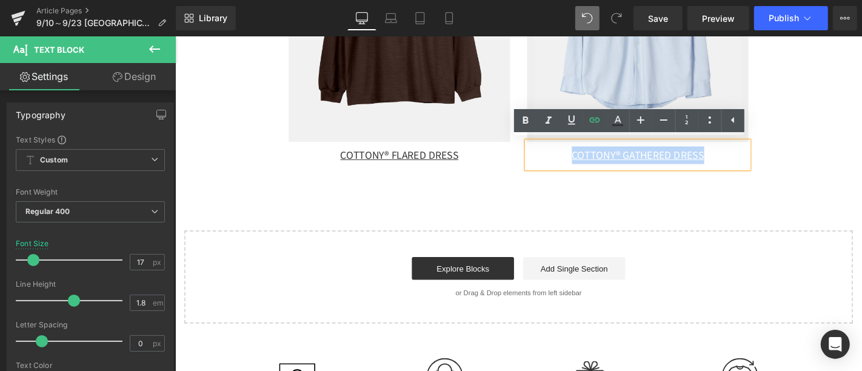
paste div
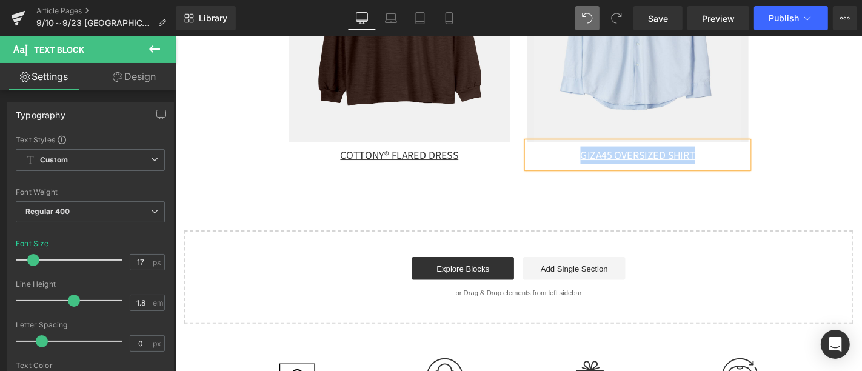
click at [596, 163] on div "GIZA45 OVERSIZED SHIRT" at bounding box center [669, 162] width 237 height 19
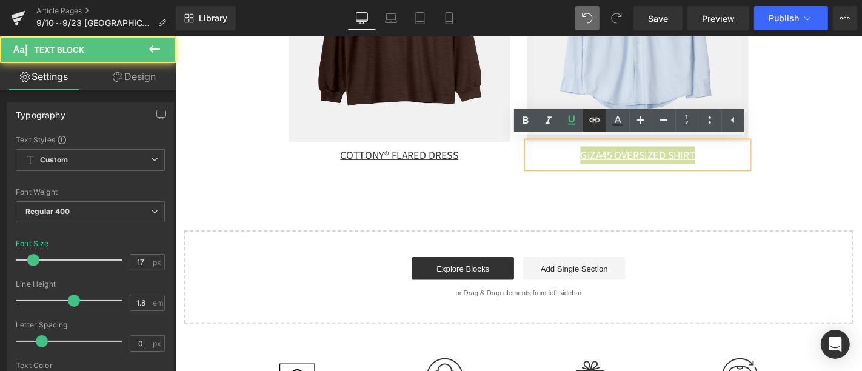
click at [599, 126] on icon at bounding box center [595, 120] width 15 height 15
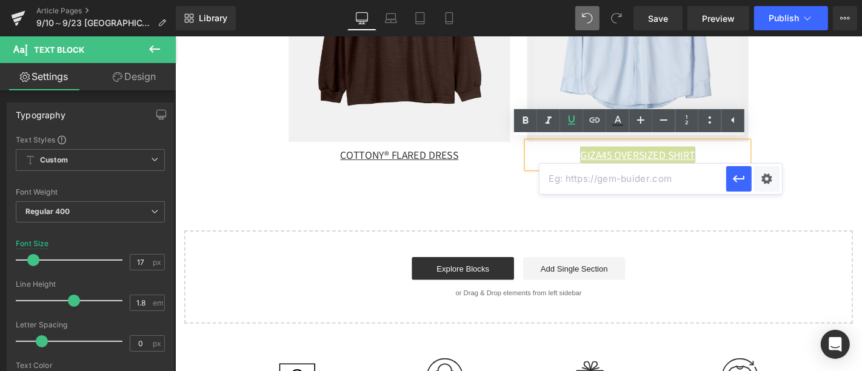
click at [681, 186] on input "text" at bounding box center [633, 179] width 187 height 30
paste input "[URL][DOMAIN_NAME]"
type input "[URL][DOMAIN_NAME]"
click at [747, 181] on icon "button" at bounding box center [739, 179] width 15 height 15
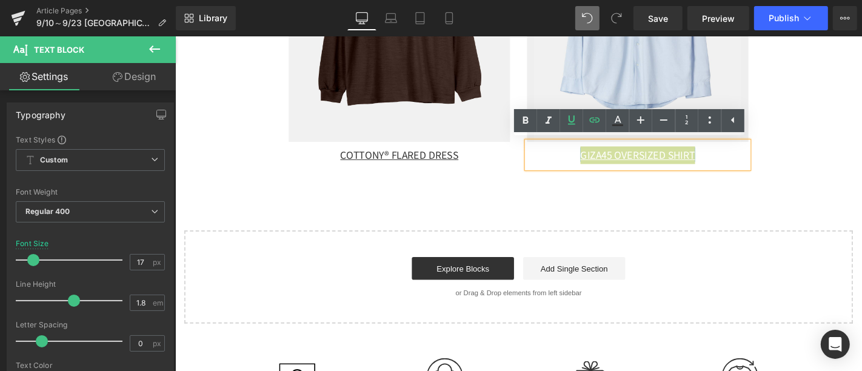
scroll to position [0, 0]
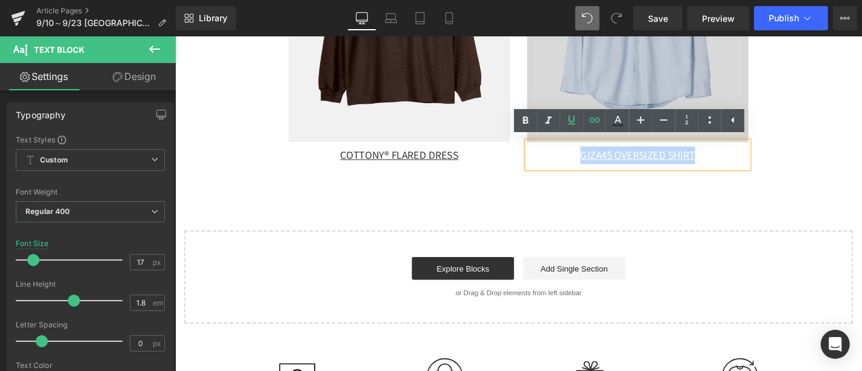
click at [697, 62] on img at bounding box center [669, 10] width 237 height 277
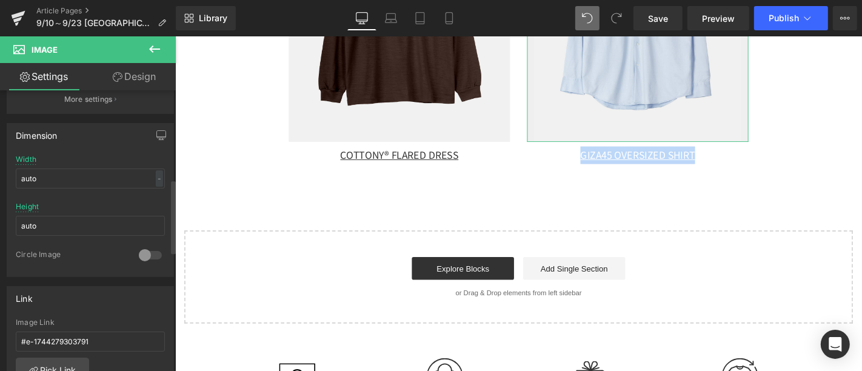
scroll to position [539, 0]
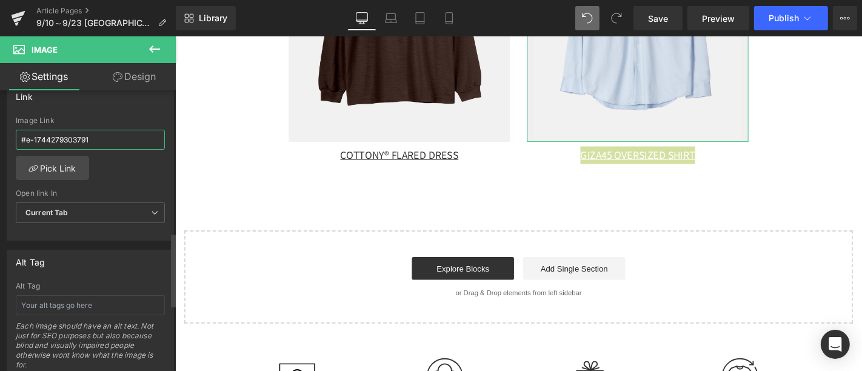
drag, startPoint x: 113, startPoint y: 135, endPoint x: 0, endPoint y: 129, distance: 113.6
click at [0, 129] on div "Link #e-1744279303791 Image Link #e-1744279303791 Pick Link Current Tab New Tab…" at bounding box center [90, 158] width 181 height 166
type input "[URL][DOMAIN_NAME]"
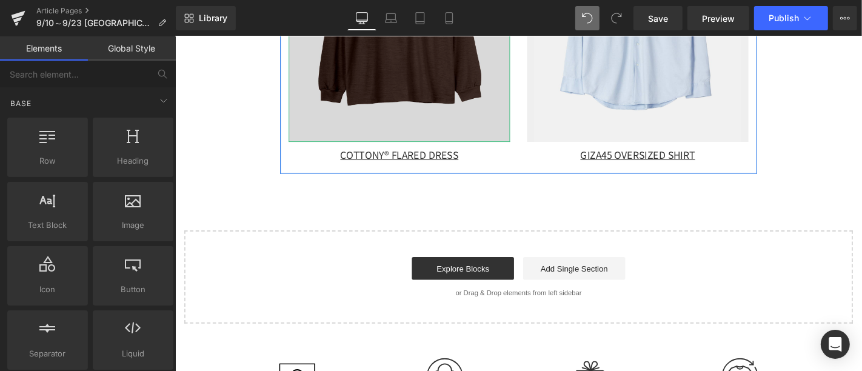
click at [446, 110] on img at bounding box center [414, 10] width 237 height 277
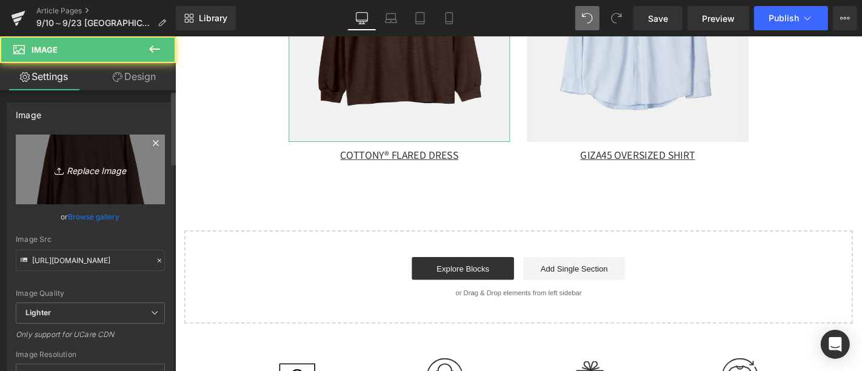
click at [120, 190] on link "Replace Image" at bounding box center [90, 170] width 149 height 70
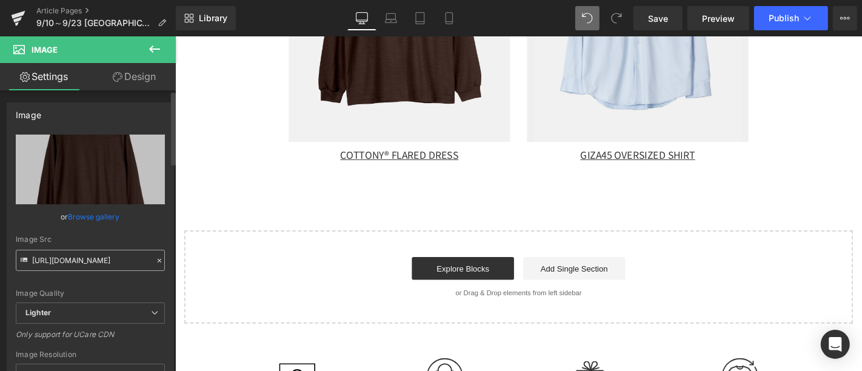
scroll to position [471, 0]
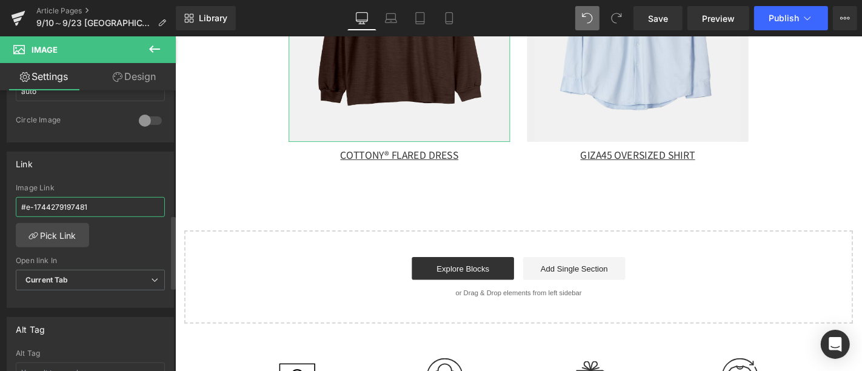
drag, startPoint x: 109, startPoint y: 195, endPoint x: 0, endPoint y: 198, distance: 109.2
click at [0, 198] on div "Link #e-1744279197481 Image Link #e-1744279197481 Pick Link Current Tab New Tab…" at bounding box center [90, 226] width 181 height 166
paste input "[URL][DOMAIN_NAME]"
type input "[URL][DOMAIN_NAME]"
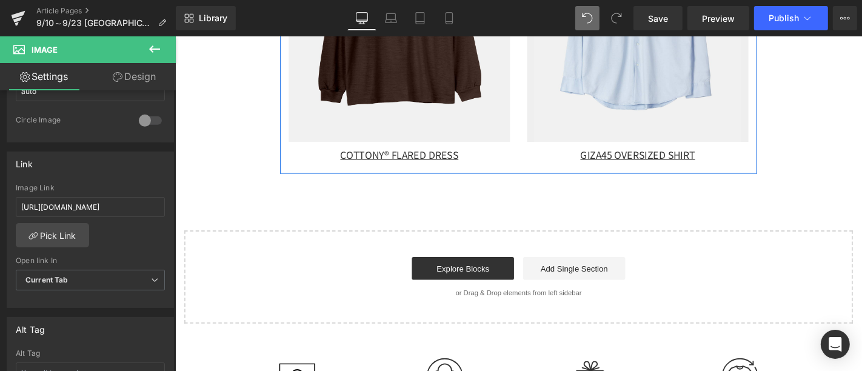
click at [486, 167] on div "COTTONY® FLARED DRESS" at bounding box center [414, 163] width 237 height 29
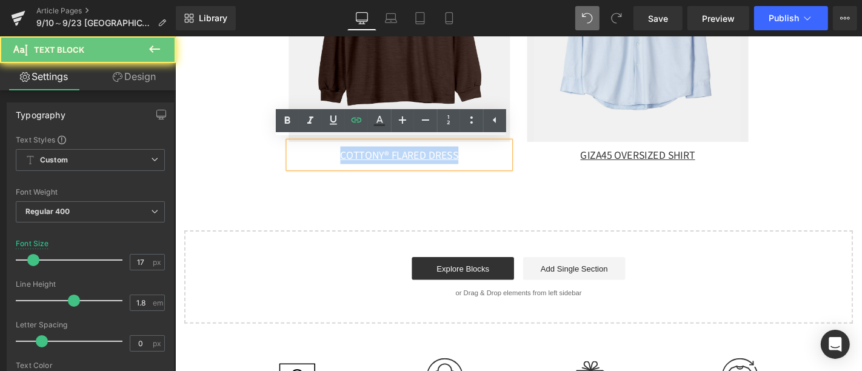
drag, startPoint x: 487, startPoint y: 161, endPoint x: 278, endPoint y: 168, distance: 208.7
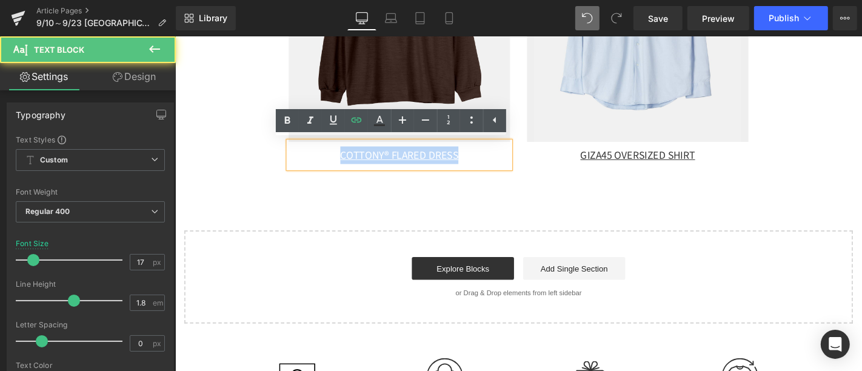
click at [481, 169] on div "COTTONY® FLARED DRESS" at bounding box center [414, 163] width 237 height 29
click at [333, 163] on div "COTTONY® FLARED DRESS" at bounding box center [414, 163] width 237 height 29
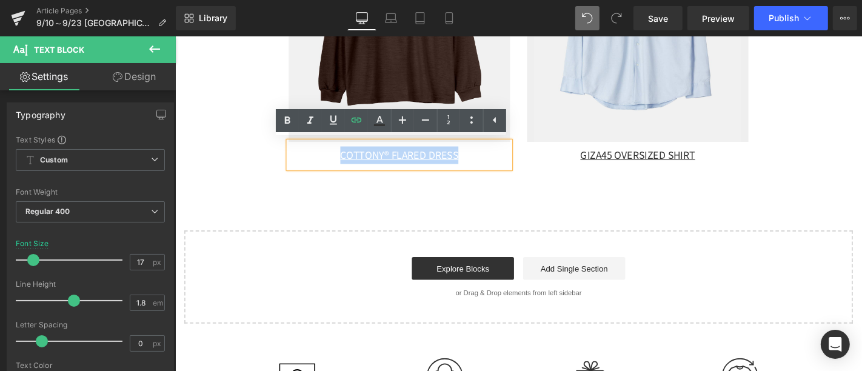
paste div
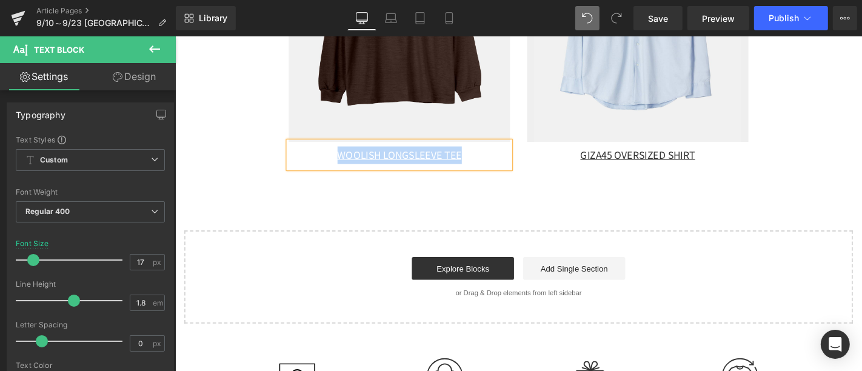
click at [328, 159] on div "WOOLISH LONGSLEEVE TEE" at bounding box center [414, 163] width 237 height 29
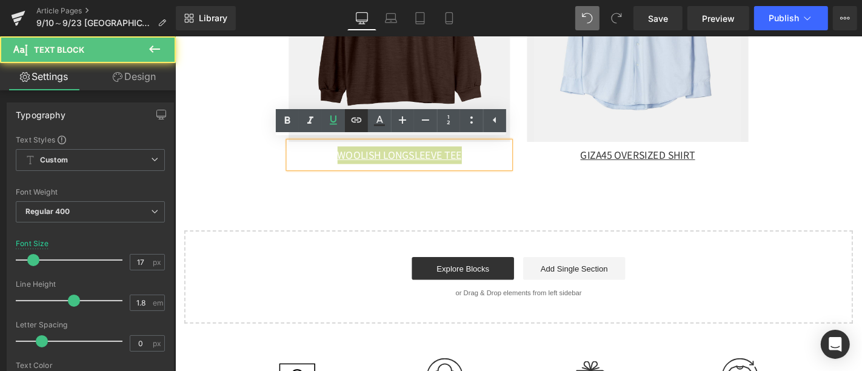
click at [358, 124] on icon at bounding box center [356, 120] width 15 height 15
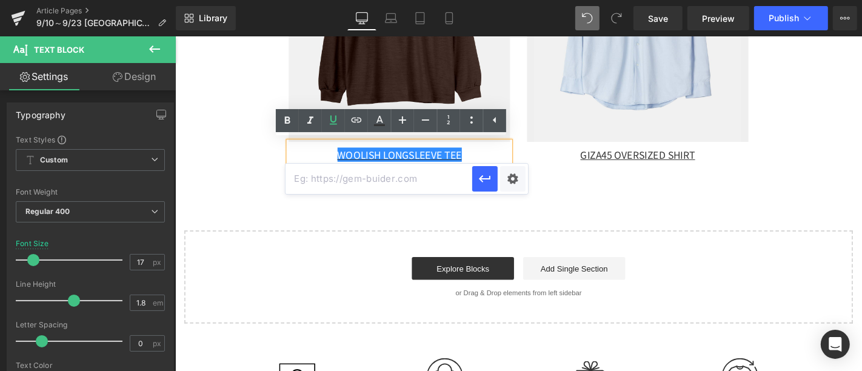
click at [398, 178] on input "text" at bounding box center [379, 179] width 187 height 30
paste input "[URL][DOMAIN_NAME]"
type input "[URL][DOMAIN_NAME]"
click at [485, 183] on icon "button" at bounding box center [485, 179] width 15 height 15
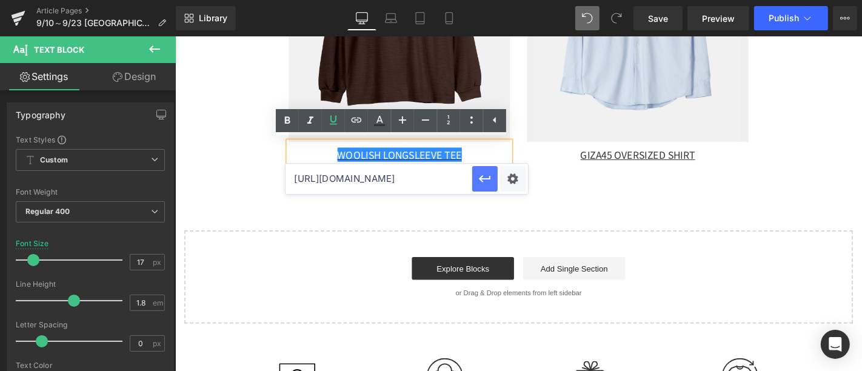
scroll to position [0, 0]
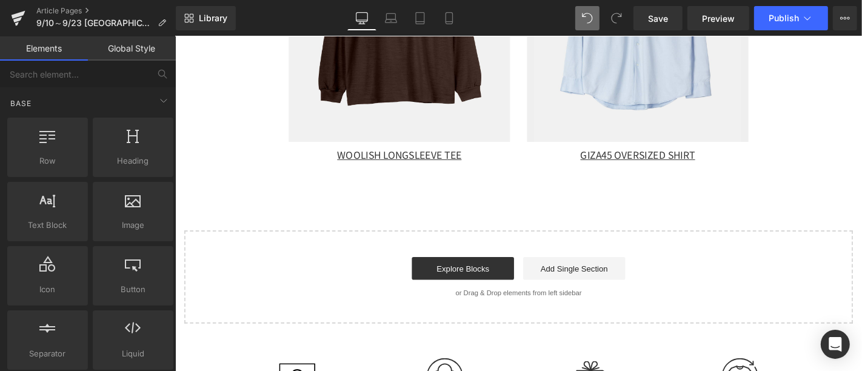
scroll to position [1310, 0]
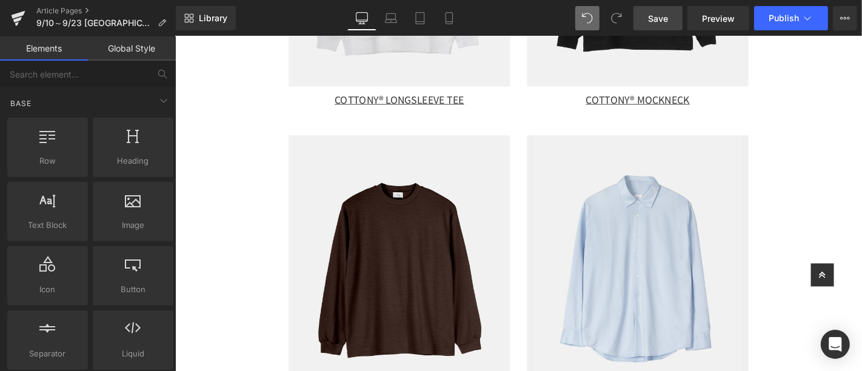
click at [662, 10] on link "Save" at bounding box center [658, 18] width 49 height 24
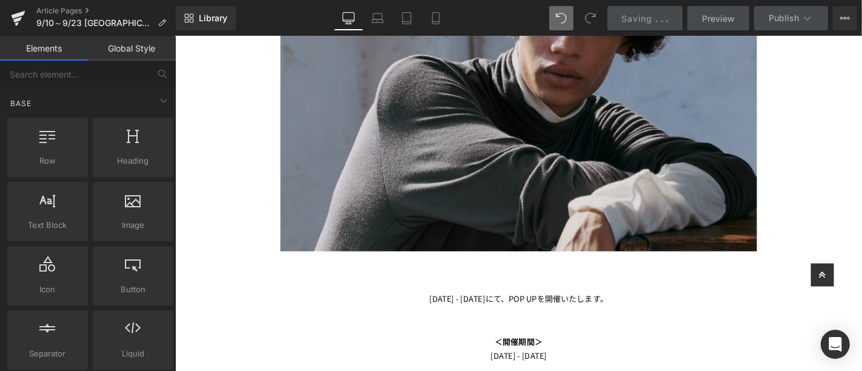
scroll to position [0, 0]
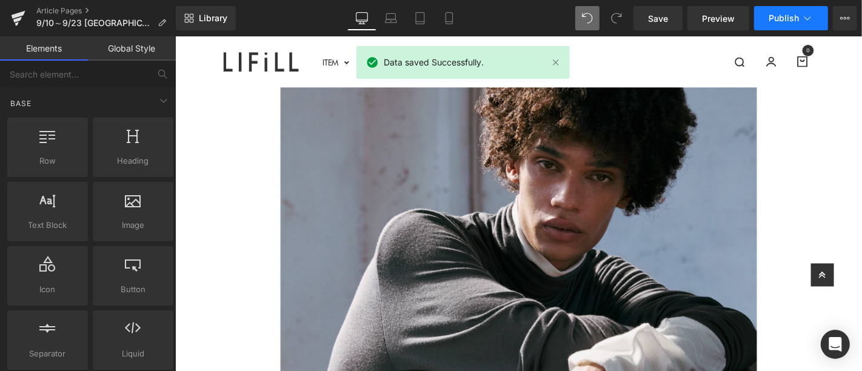
click at [796, 13] on span "Publish" at bounding box center [784, 18] width 30 height 10
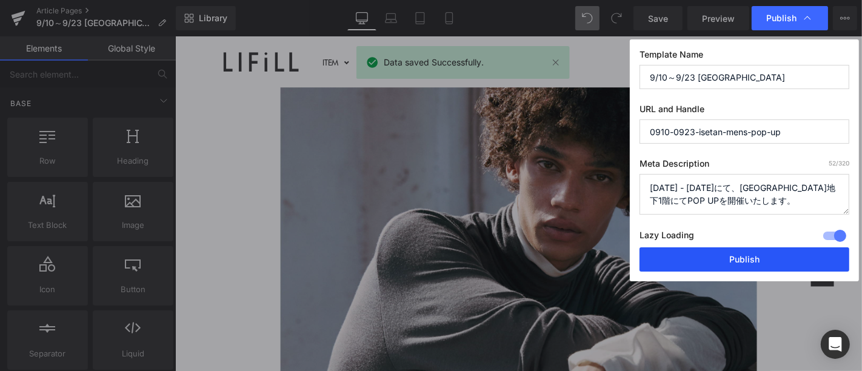
click at [750, 256] on button "Publish" at bounding box center [745, 259] width 210 height 24
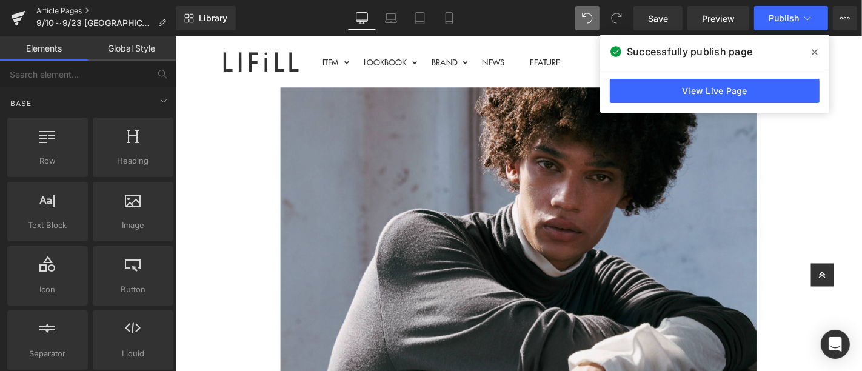
click at [50, 10] on link "Article Pages" at bounding box center [105, 11] width 139 height 10
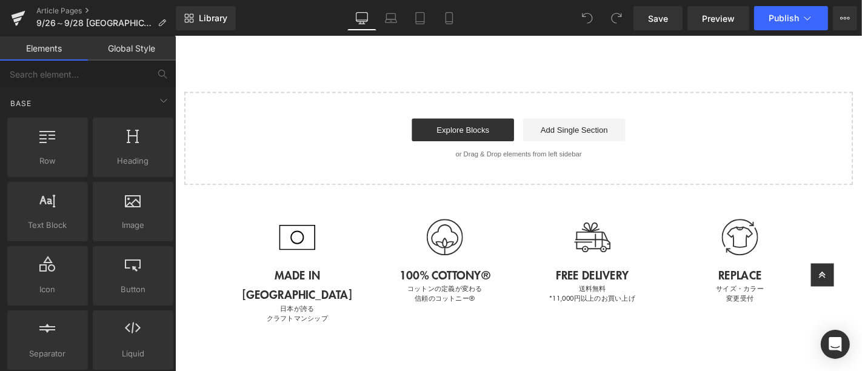
scroll to position [741, 0]
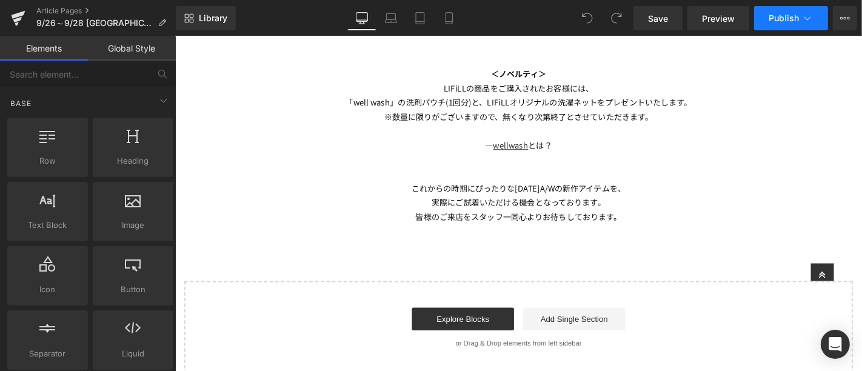
click at [794, 18] on span "Publish" at bounding box center [784, 18] width 30 height 10
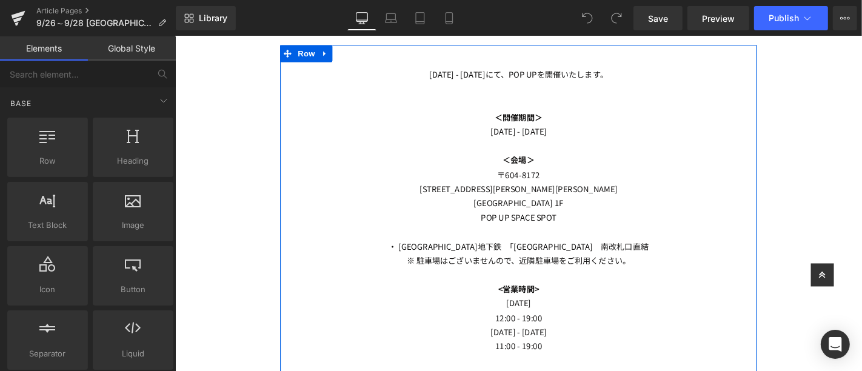
scroll to position [269, 0]
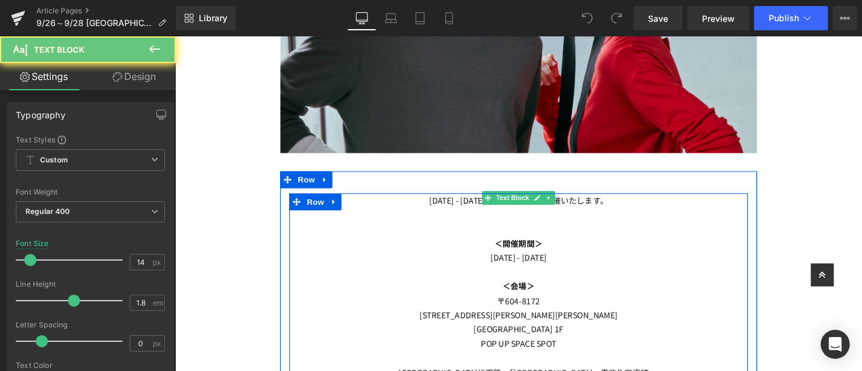
drag, startPoint x: 653, startPoint y: 212, endPoint x: 389, endPoint y: 209, distance: 264.4
click at [389, 209] on p "9/26(金) - 9/28(日)にて、POP UPを開催いたします。" at bounding box center [542, 211] width 490 height 15
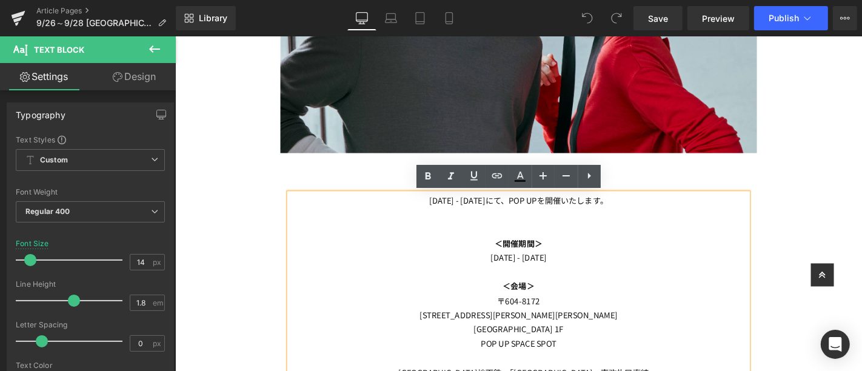
copy p "9/26(金) - 9/28(日)にて、POP UPを開催いたします。"
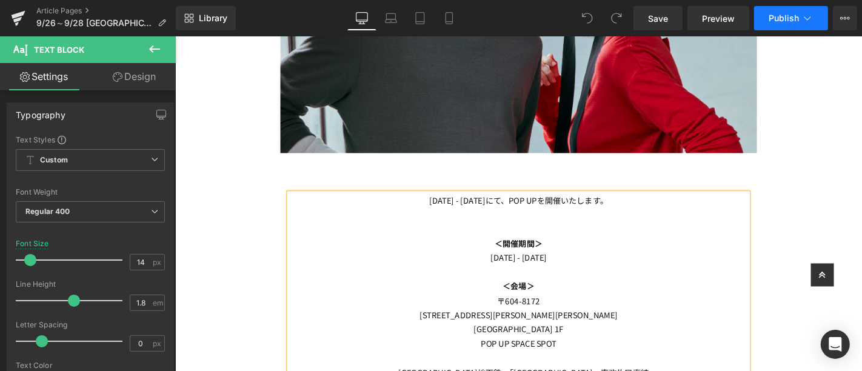
click at [777, 11] on button "Publish" at bounding box center [791, 18] width 74 height 24
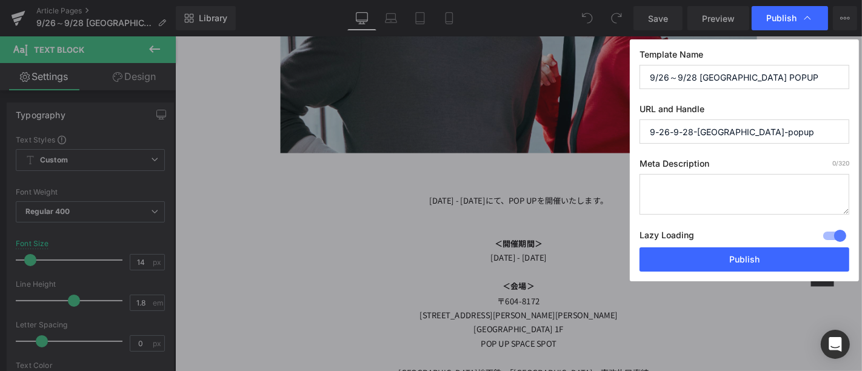
click at [741, 180] on textarea at bounding box center [745, 194] width 210 height 41
paste textarea "9/26(金) - 9/28(日)にて、POP UPを開催いたします。"
click at [755, 189] on textarea "9/26(金) - 9/28(日)にて、POP UPを開催いたします。" at bounding box center [745, 194] width 210 height 41
type textarea "9/26(金) - 9/28(日)にて、京都新風館にてPOP UPを開催いたします。"
drag, startPoint x: 777, startPoint y: 133, endPoint x: 606, endPoint y: 135, distance: 171.6
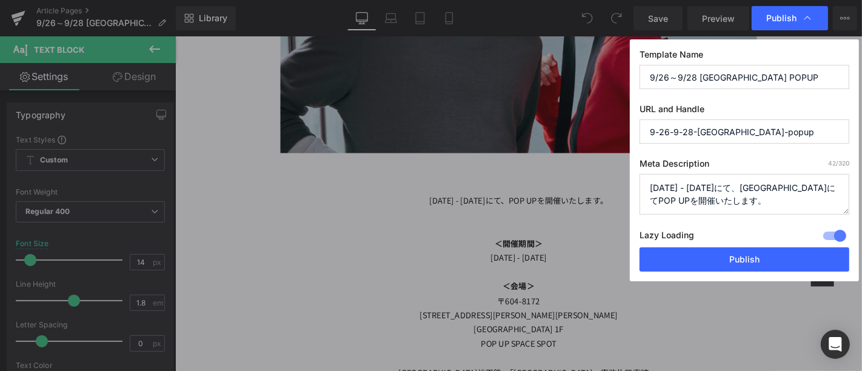
click at [606, 135] on div "Publish Template Name 9/26～9/28 京都新風館 POPUP URL and Handle 9-26-9-28-京都新風館-popu…" at bounding box center [431, 185] width 862 height 371
drag, startPoint x: 730, startPoint y: 133, endPoint x: 817, endPoint y: 125, distance: 88.3
click at [817, 125] on input "0926-0928-kyoto-shinpukan" at bounding box center [745, 131] width 210 height 24
click at [791, 139] on input "0926-0928-kyoto-shinpuhkan-popup" at bounding box center [745, 131] width 210 height 24
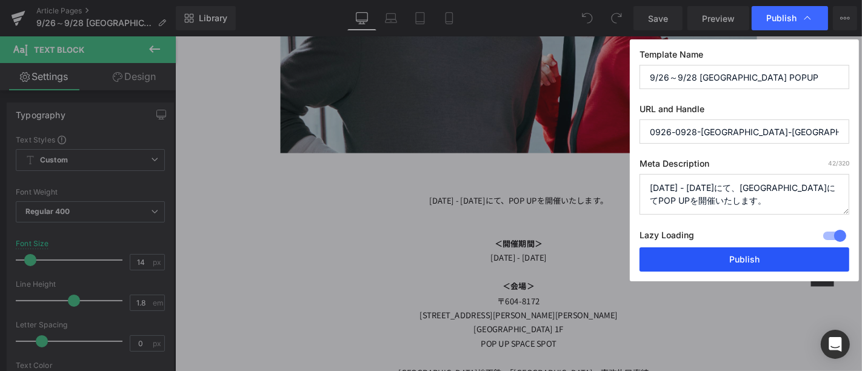
type input "0926-0928-kyoto-shinpuhkan-pop-up"
click at [731, 263] on button "Publish" at bounding box center [745, 259] width 210 height 24
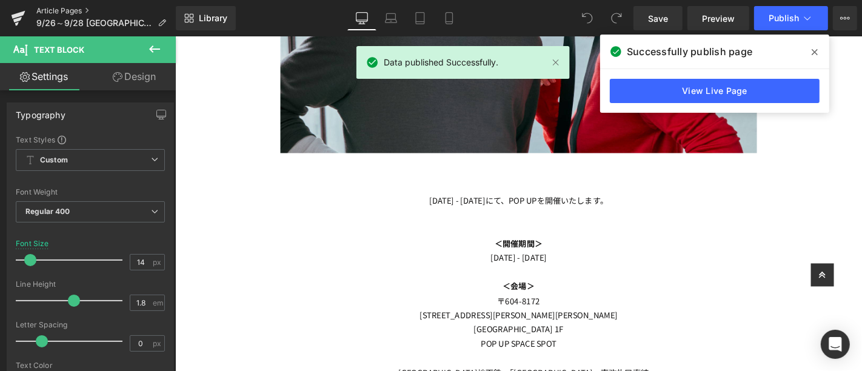
click at [47, 8] on link "Article Pages" at bounding box center [105, 11] width 139 height 10
